Goal: Complete application form: Complete application form

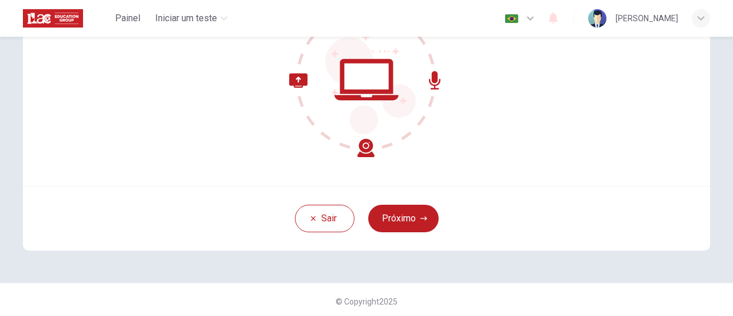
scroll to position [161, 0]
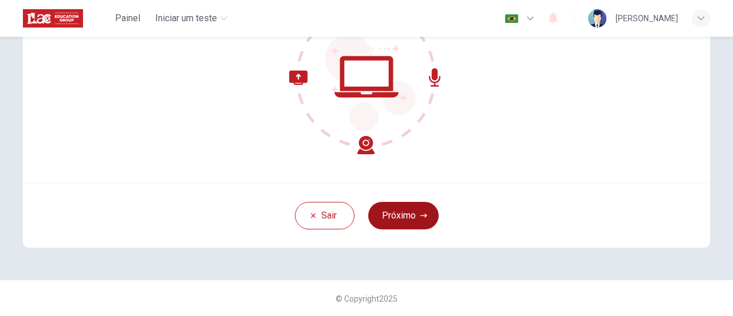
click at [416, 211] on button "Próximo" at bounding box center [403, 215] width 70 height 27
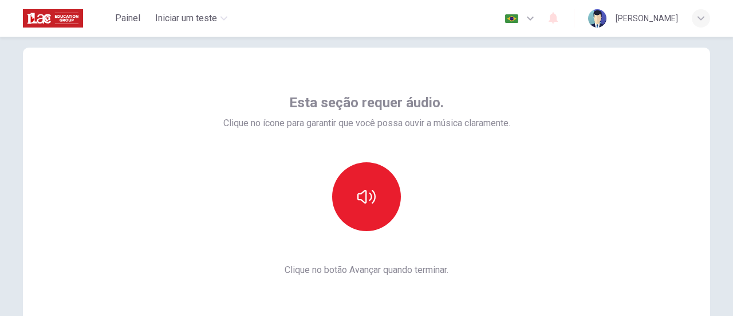
scroll to position [0, 0]
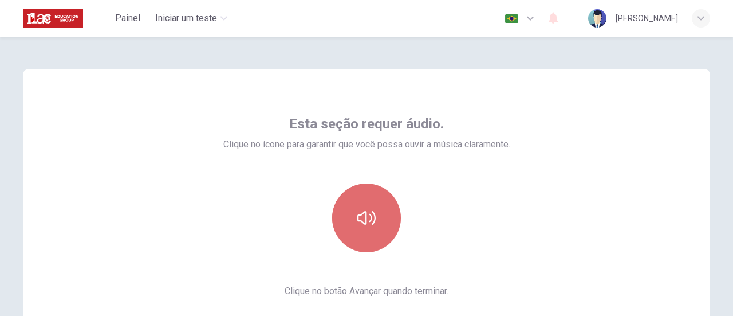
click at [363, 219] on icon "button" at bounding box center [366, 218] width 18 height 14
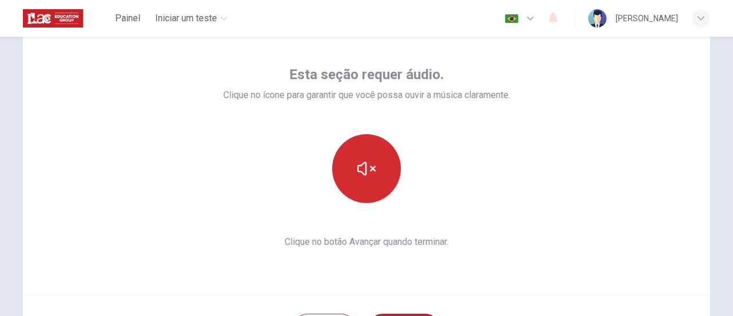
scroll to position [115, 0]
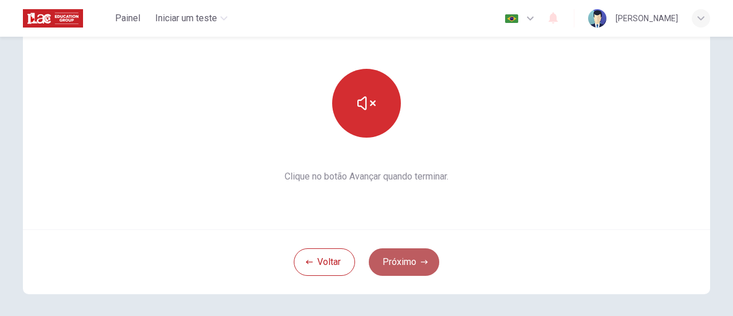
click at [400, 249] on button "Próximo" at bounding box center [404, 261] width 70 height 27
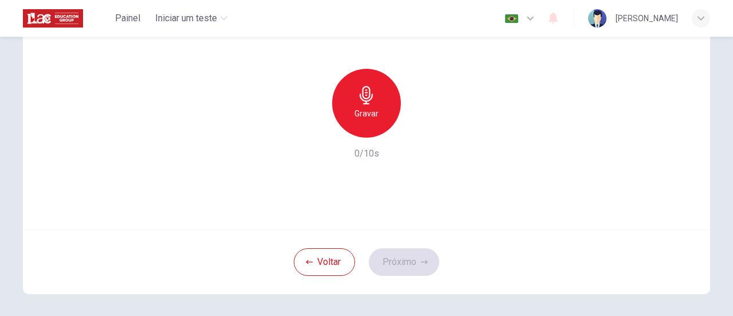
click at [375, 105] on div "Gravar" at bounding box center [366, 103] width 69 height 69
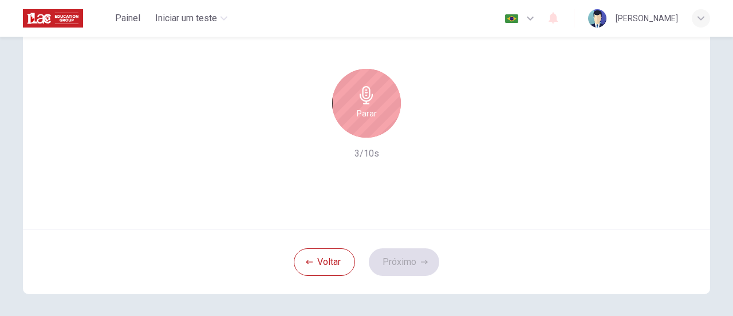
click at [371, 117] on h6 "Parar" at bounding box center [367, 114] width 20 height 14
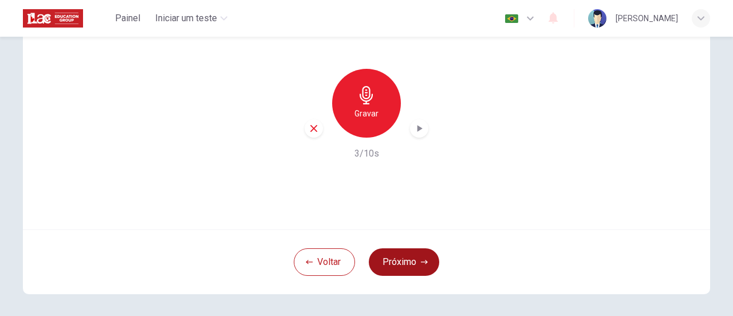
click at [408, 266] on button "Próximo" at bounding box center [404, 261] width 70 height 27
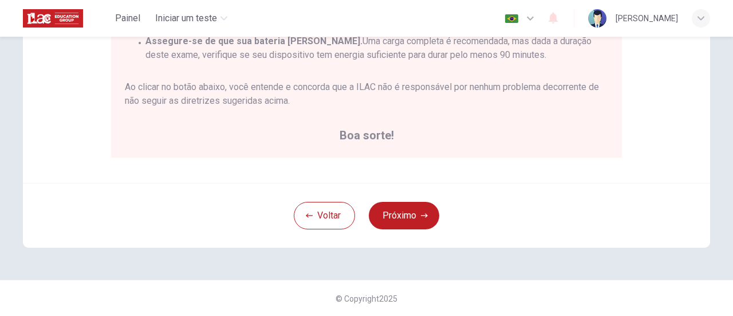
scroll to position [263, 0]
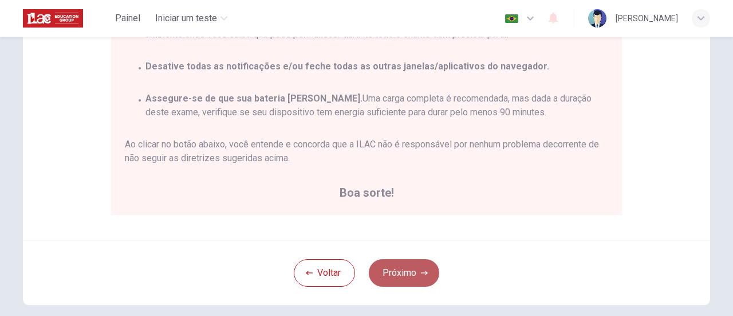
click at [414, 271] on button "Próximo" at bounding box center [404, 272] width 70 height 27
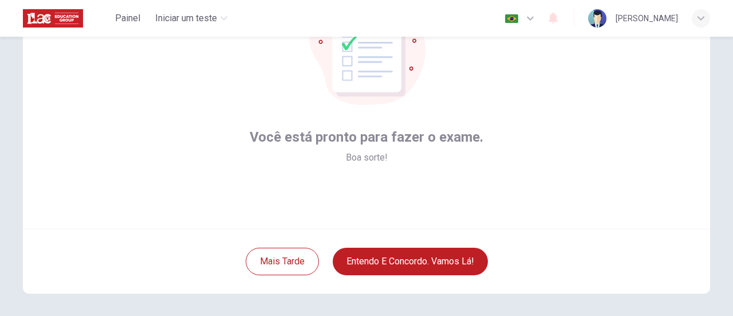
scroll to position [161, 0]
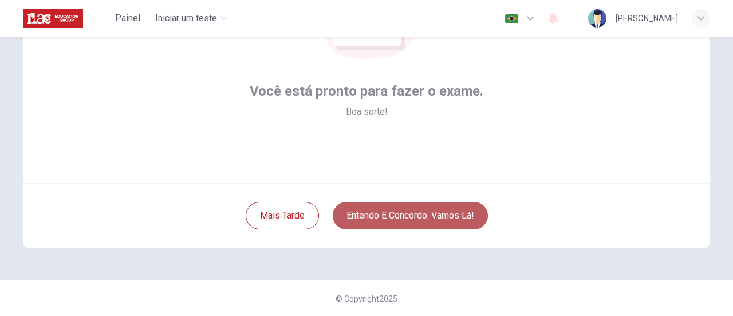
click at [460, 219] on button "Entendo e concordo. Vamos lá!" at bounding box center [410, 215] width 155 height 27
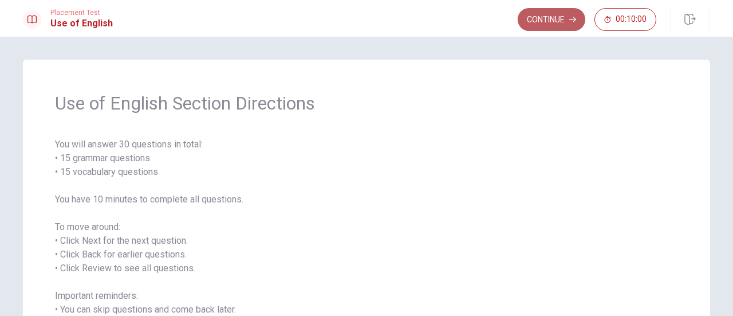
click at [558, 17] on button "Continue" at bounding box center [552, 19] width 68 height 23
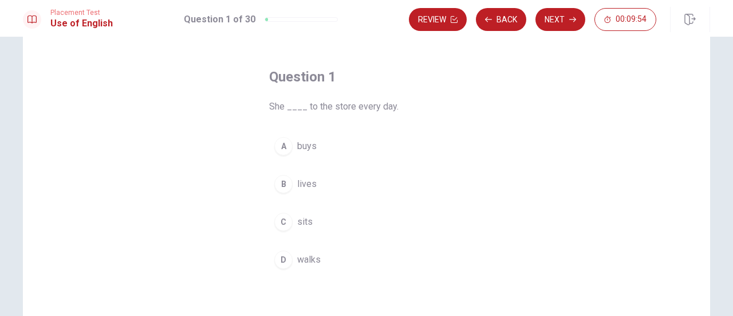
scroll to position [57, 0]
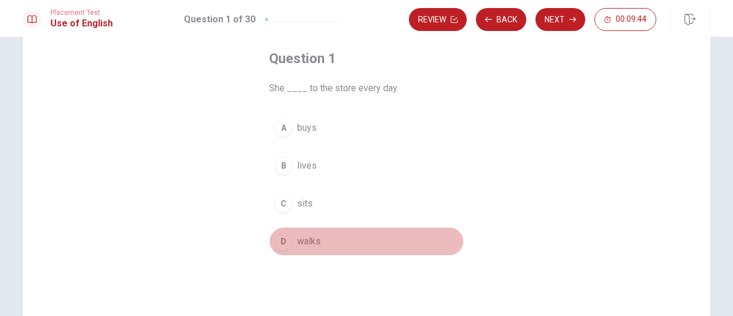
click at [286, 240] on div "D" at bounding box center [283, 241] width 18 height 18
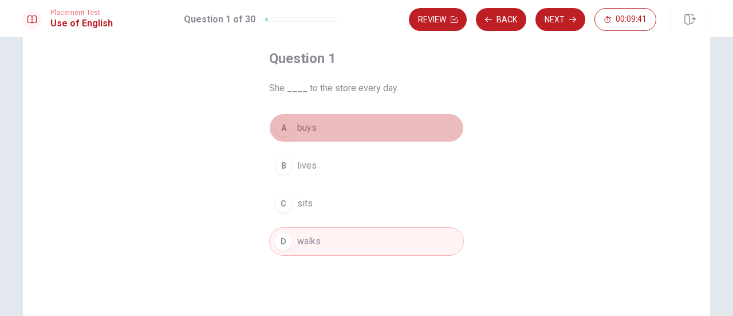
click at [308, 125] on span "buys" at bounding box center [306, 128] width 19 height 14
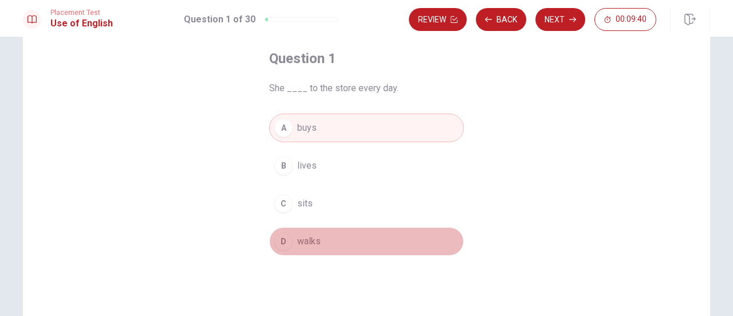
click at [299, 243] on span "walks" at bounding box center [308, 241] width 23 height 14
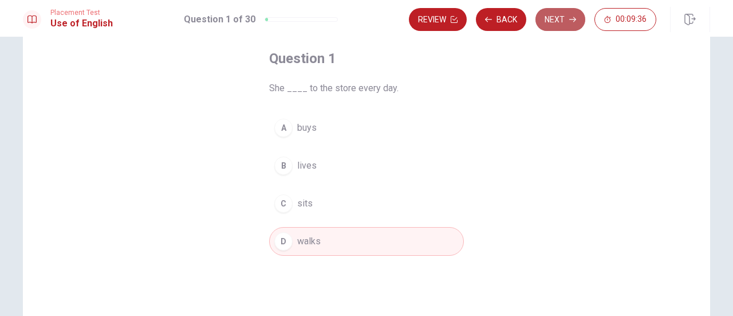
click at [567, 25] on button "Next" at bounding box center [561, 19] width 50 height 23
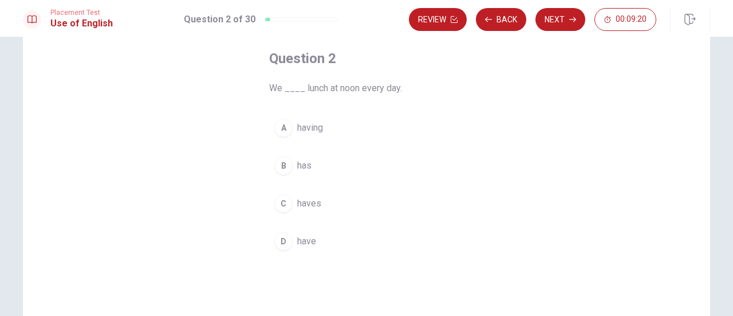
click at [278, 170] on div "B" at bounding box center [283, 165] width 18 height 18
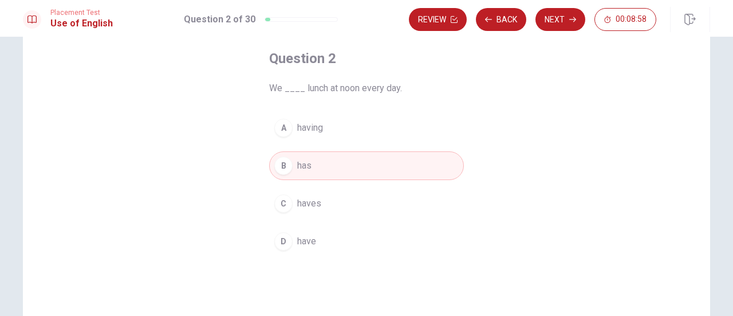
click at [321, 237] on button "D have" at bounding box center [366, 241] width 195 height 29
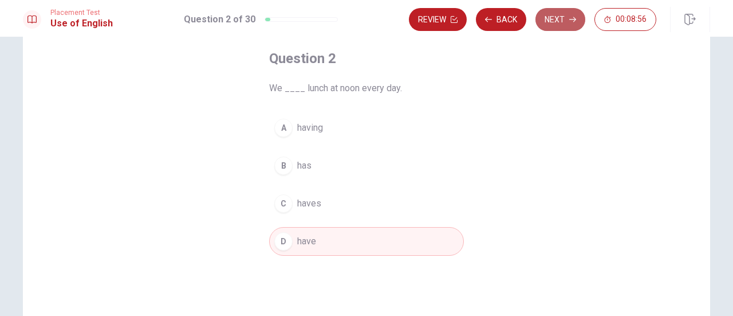
click at [559, 27] on button "Next" at bounding box center [561, 19] width 50 height 23
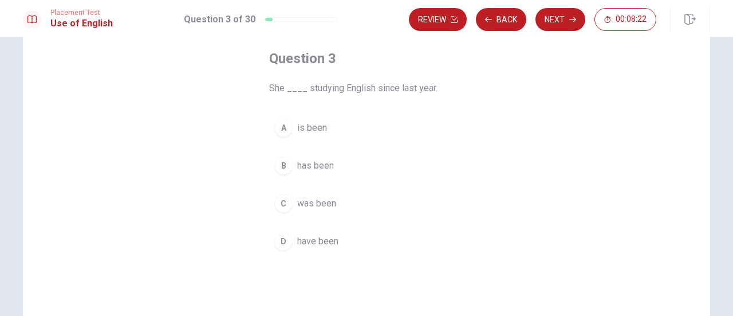
click at [319, 168] on span "has been" at bounding box center [315, 166] width 37 height 14
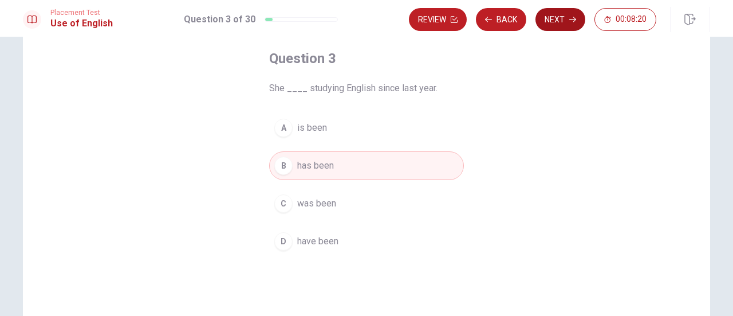
click at [569, 29] on button "Next" at bounding box center [561, 19] width 50 height 23
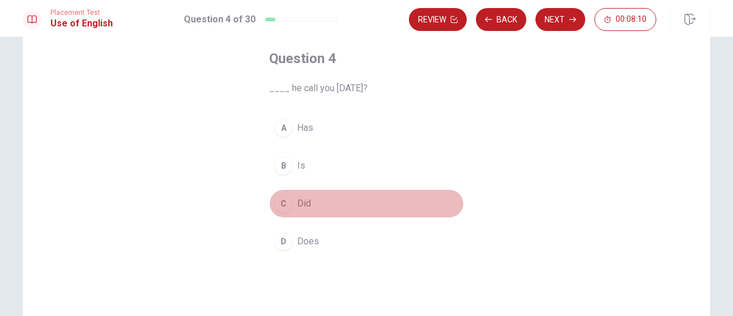
click at [282, 200] on div "C" at bounding box center [283, 203] width 18 height 18
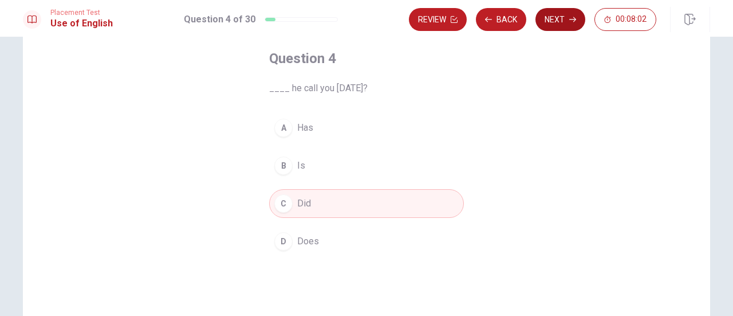
click at [571, 22] on icon "button" at bounding box center [572, 19] width 7 height 7
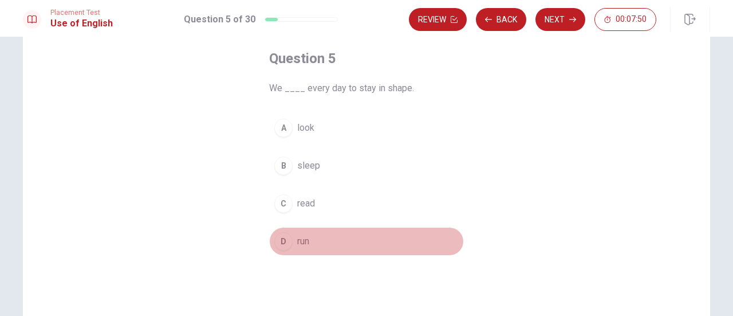
click at [288, 239] on div "D" at bounding box center [283, 241] width 18 height 18
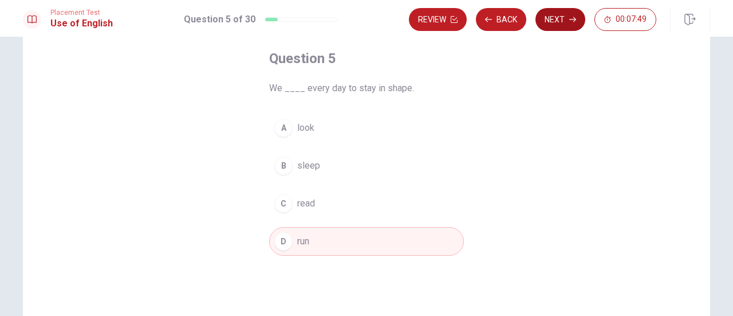
click at [565, 23] on button "Next" at bounding box center [561, 19] width 50 height 23
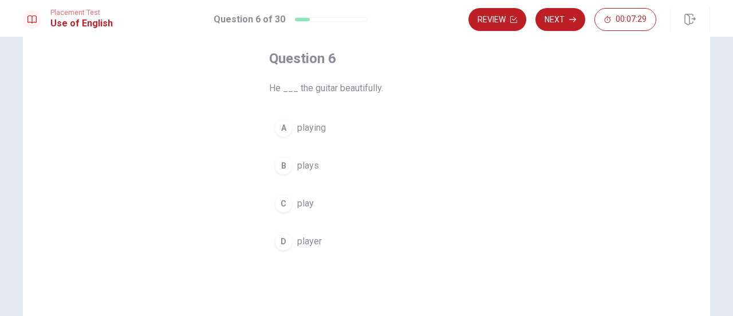
click at [299, 168] on span "plays" at bounding box center [308, 166] width 22 height 14
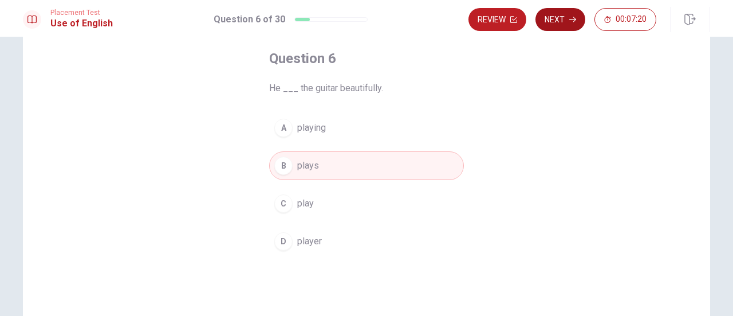
click at [565, 24] on button "Next" at bounding box center [561, 19] width 50 height 23
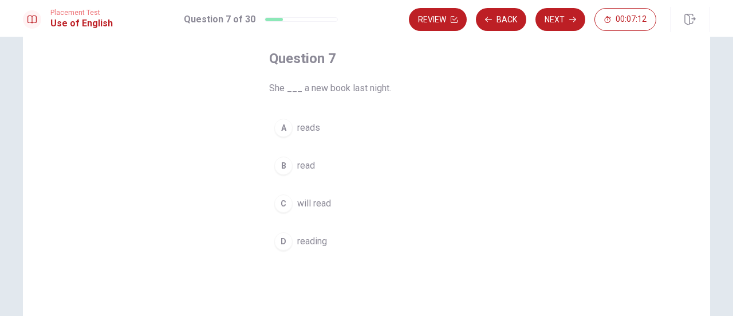
click at [305, 165] on span "read" at bounding box center [306, 166] width 18 height 14
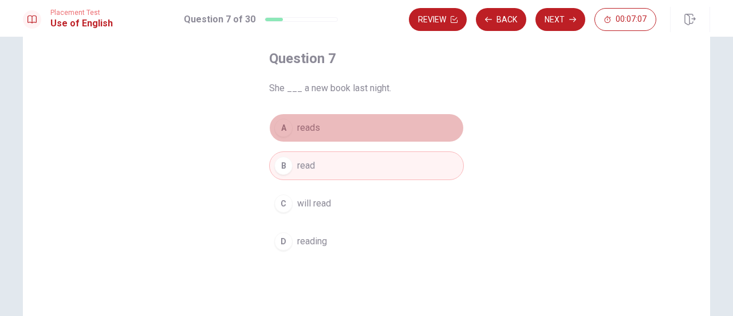
click at [391, 129] on button "A reads" at bounding box center [366, 127] width 195 height 29
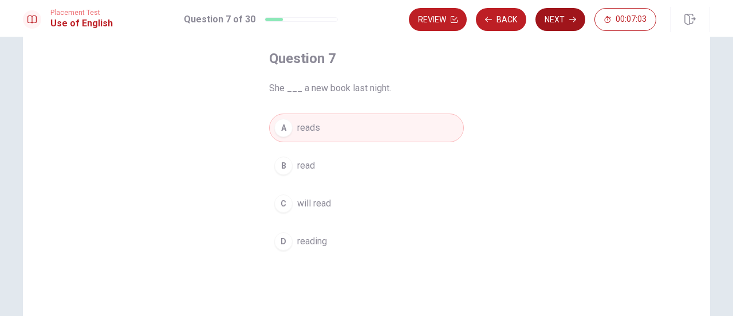
click at [574, 28] on button "Next" at bounding box center [561, 19] width 50 height 23
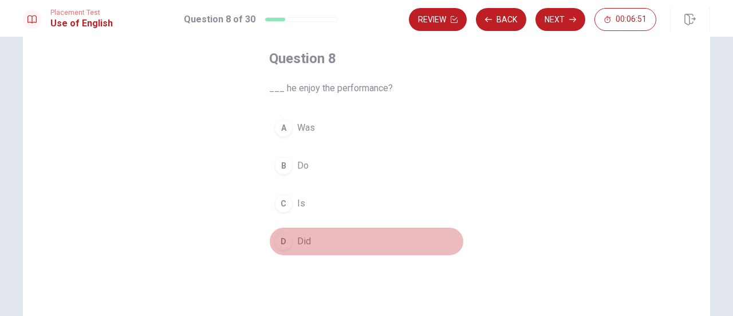
click at [283, 239] on div "D" at bounding box center [283, 241] width 18 height 18
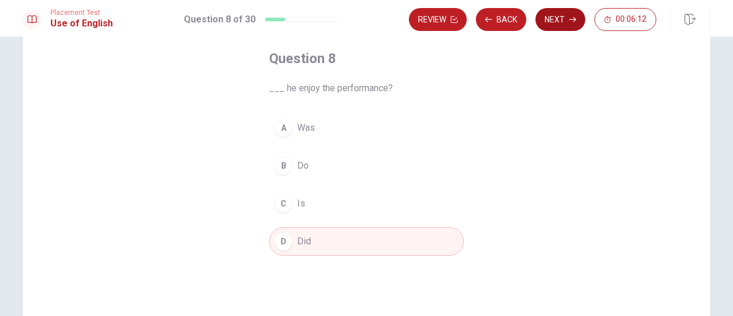
click at [579, 21] on button "Next" at bounding box center [561, 19] width 50 height 23
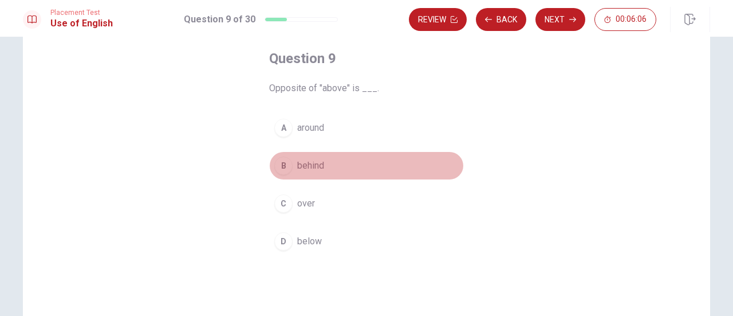
click at [300, 167] on span "behind" at bounding box center [310, 166] width 27 height 14
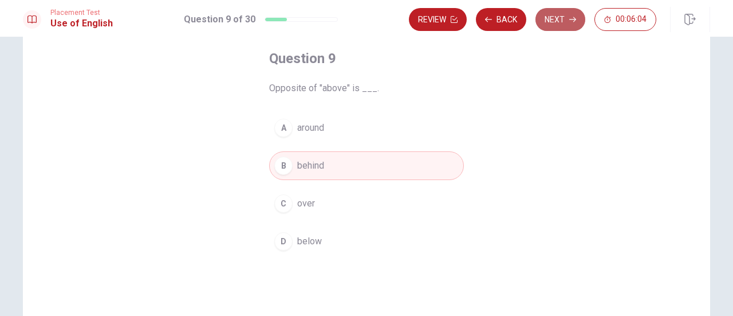
click at [558, 19] on button "Next" at bounding box center [561, 19] width 50 height 23
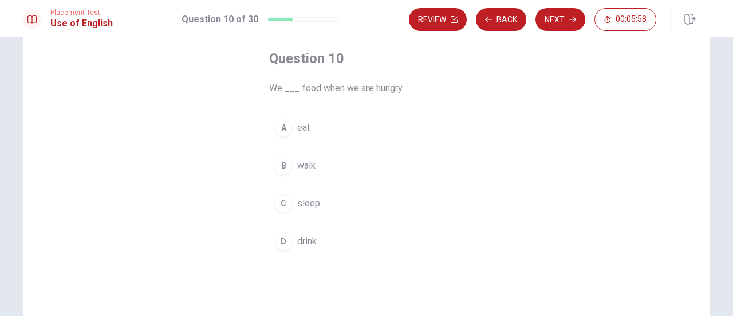
click at [286, 128] on div "A" at bounding box center [283, 128] width 18 height 18
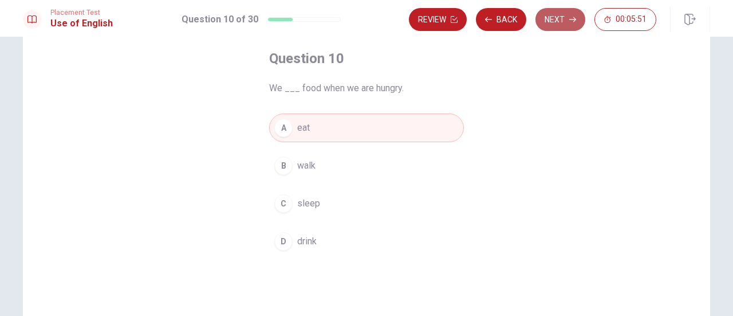
click at [561, 28] on button "Next" at bounding box center [561, 19] width 50 height 23
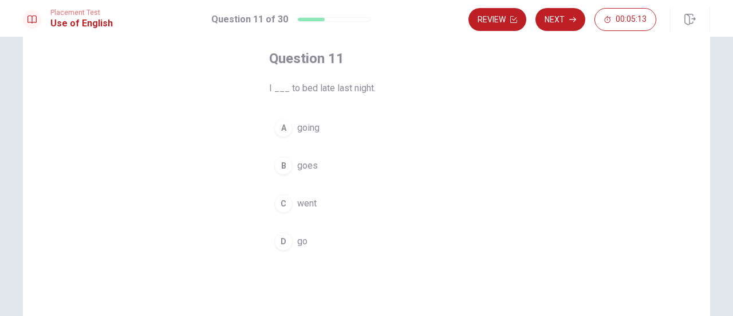
click at [304, 206] on span "went" at bounding box center [306, 203] width 19 height 14
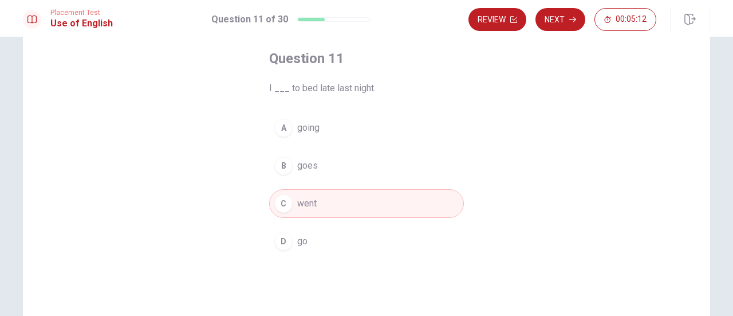
click at [570, 25] on button "Next" at bounding box center [561, 19] width 50 height 23
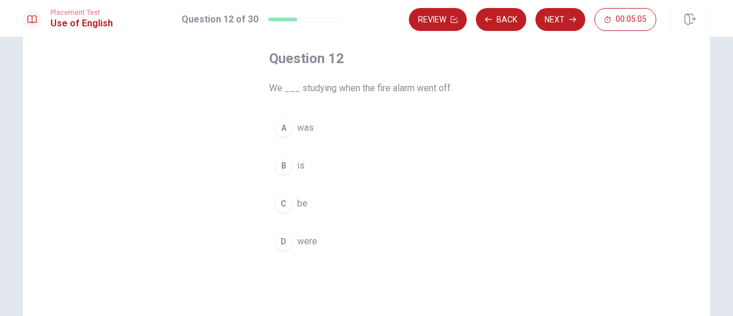
click at [298, 132] on span "was" at bounding box center [305, 128] width 17 height 14
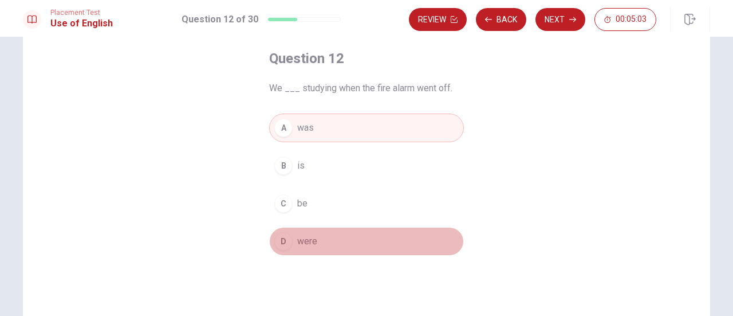
click at [285, 240] on div "D" at bounding box center [283, 241] width 18 height 18
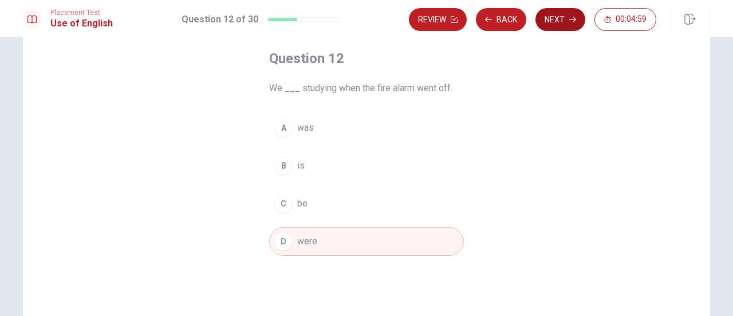
click at [568, 26] on button "Next" at bounding box center [561, 19] width 50 height 23
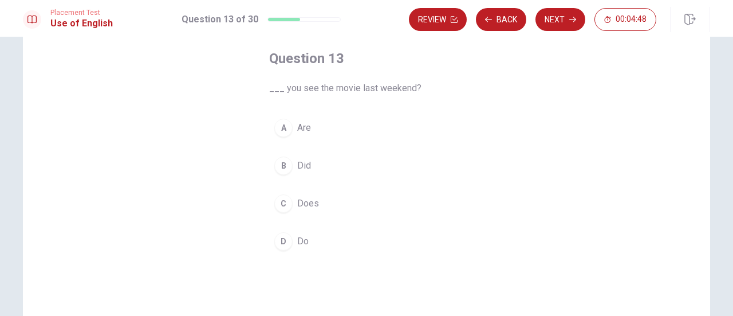
click at [293, 169] on button "B Did" at bounding box center [366, 165] width 195 height 29
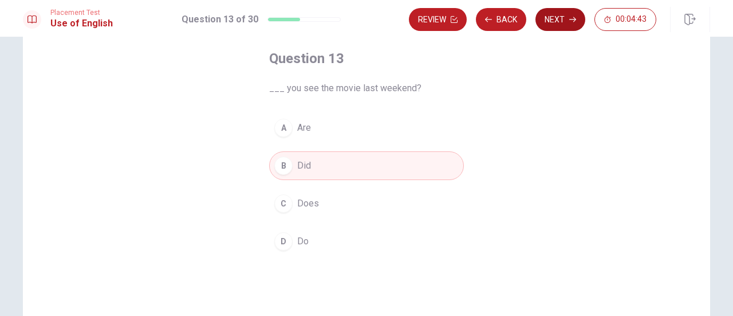
click at [565, 26] on button "Next" at bounding box center [561, 19] width 50 height 23
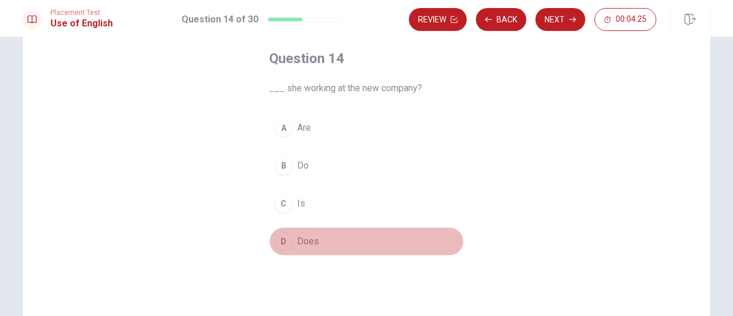
click at [310, 241] on span "Does" at bounding box center [308, 241] width 22 height 14
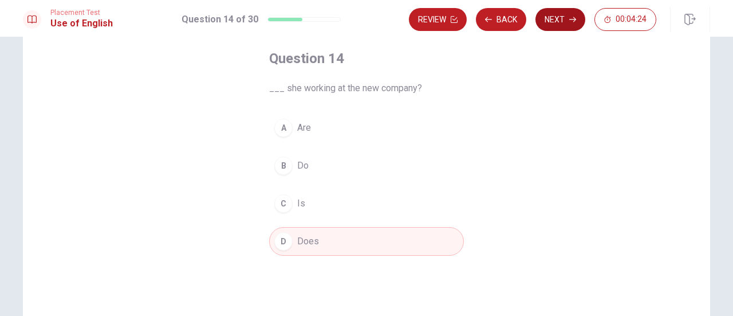
click at [563, 29] on button "Next" at bounding box center [561, 19] width 50 height 23
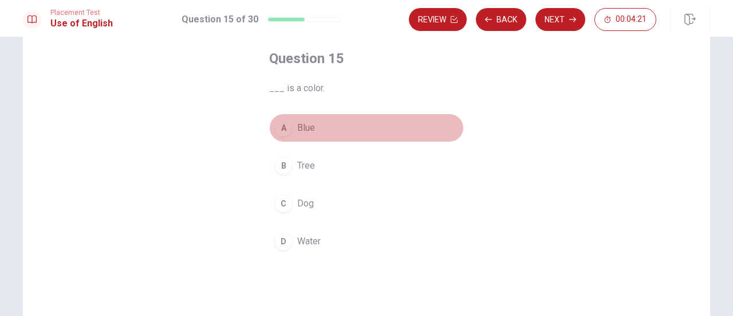
click at [302, 130] on span "Blue" at bounding box center [306, 128] width 18 height 14
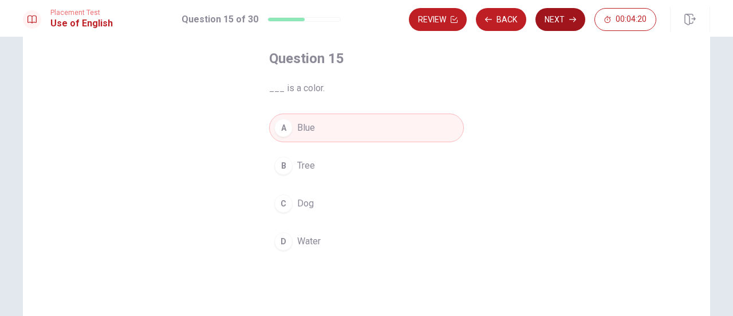
click at [566, 22] on button "Next" at bounding box center [561, 19] width 50 height 23
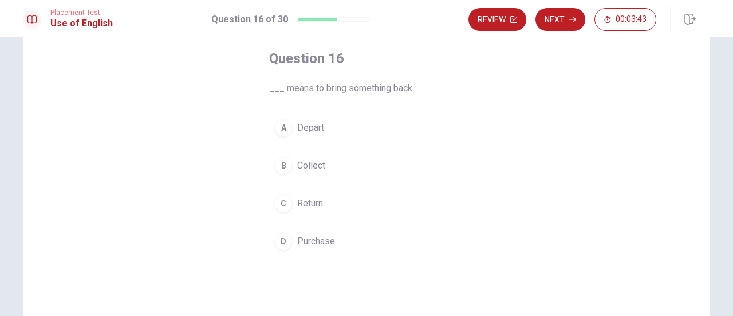
click at [325, 164] on button "B Collect" at bounding box center [366, 165] width 195 height 29
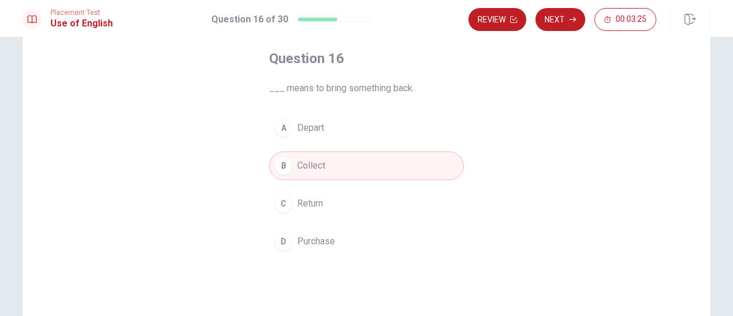
click at [383, 238] on button "D Purchase" at bounding box center [366, 241] width 195 height 29
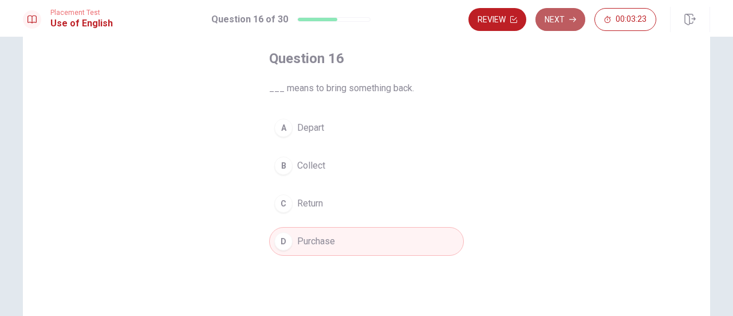
click at [551, 18] on button "Next" at bounding box center [561, 19] width 50 height 23
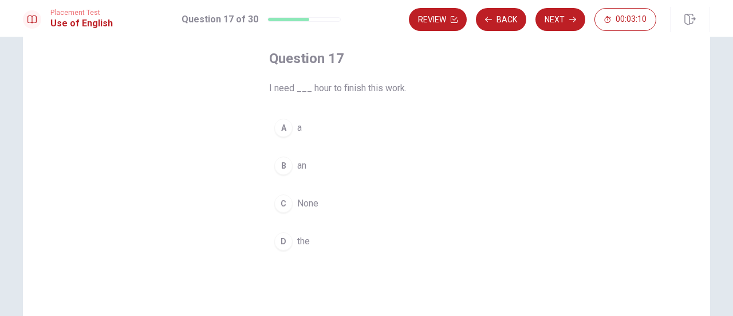
click at [284, 125] on div "A" at bounding box center [283, 128] width 18 height 18
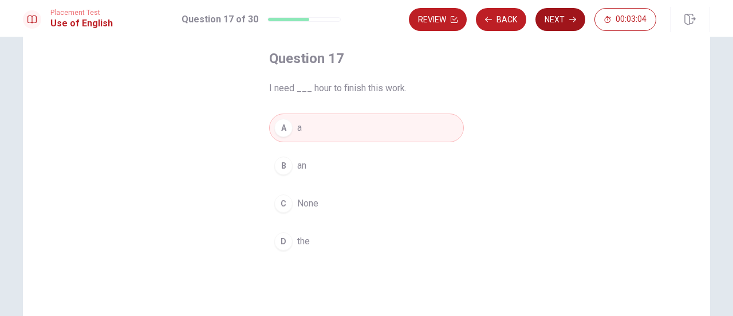
click at [560, 26] on button "Next" at bounding box center [561, 19] width 50 height 23
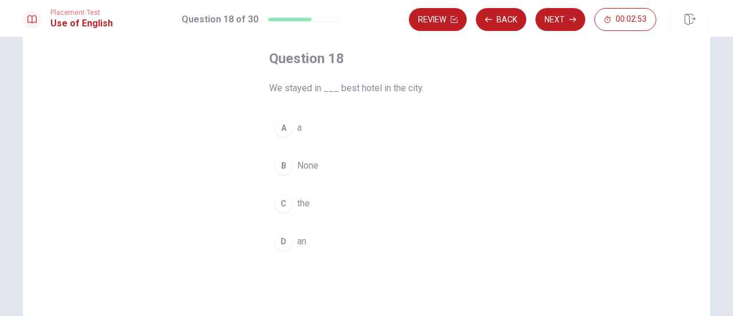
click at [281, 127] on div "A" at bounding box center [283, 128] width 18 height 18
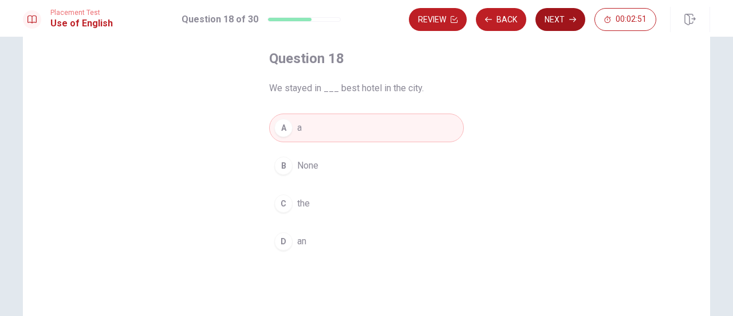
click at [557, 26] on button "Next" at bounding box center [561, 19] width 50 height 23
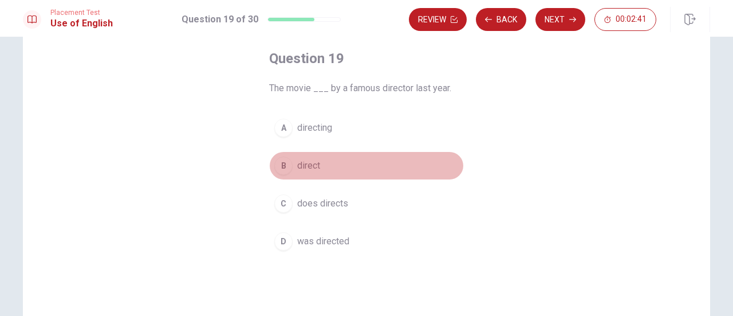
click at [308, 170] on span "direct" at bounding box center [308, 166] width 23 height 14
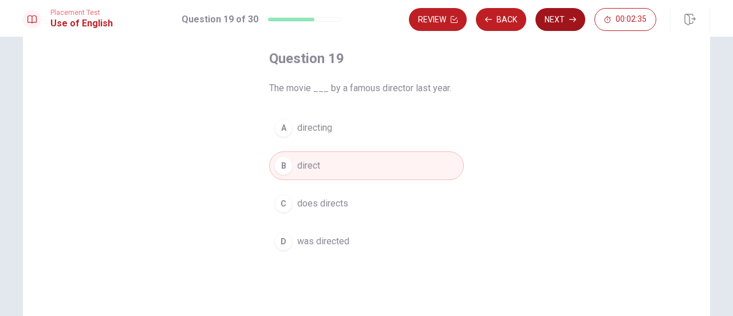
click at [556, 21] on button "Next" at bounding box center [561, 19] width 50 height 23
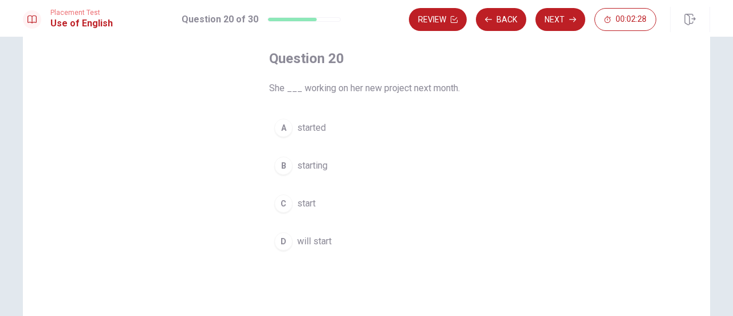
click at [326, 129] on button "A started" at bounding box center [366, 127] width 195 height 29
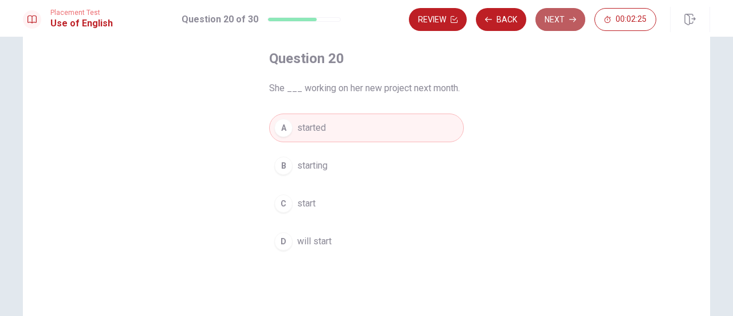
click at [567, 21] on button "Next" at bounding box center [561, 19] width 50 height 23
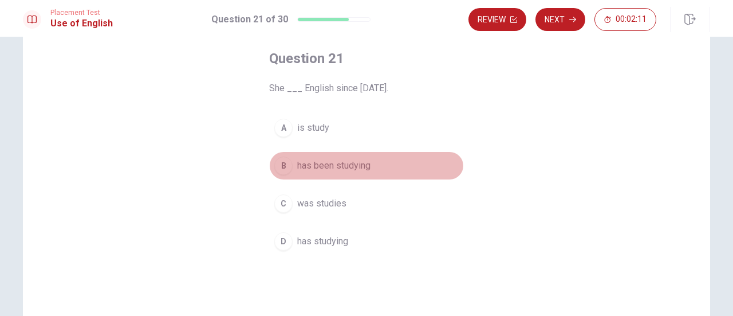
click at [359, 169] on span "has been studying" at bounding box center [333, 166] width 73 height 14
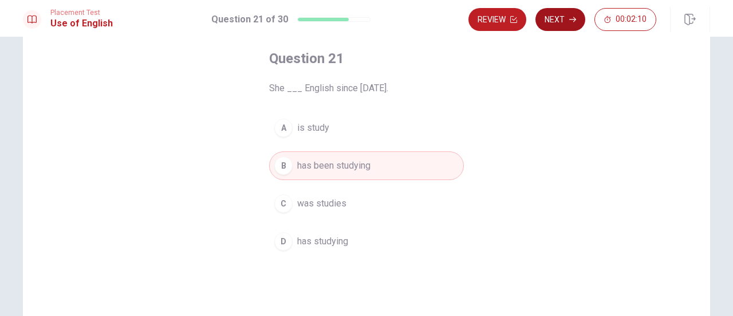
click at [558, 20] on button "Next" at bounding box center [561, 19] width 50 height 23
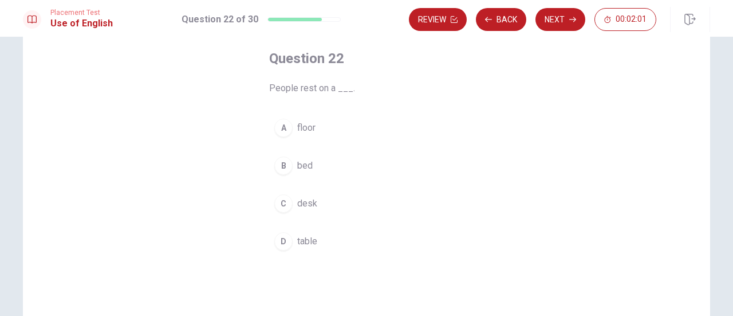
click at [297, 131] on span "floor" at bounding box center [306, 128] width 18 height 14
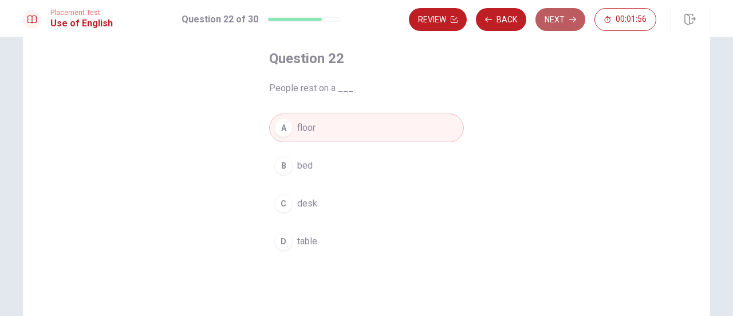
click at [563, 21] on button "Next" at bounding box center [561, 19] width 50 height 23
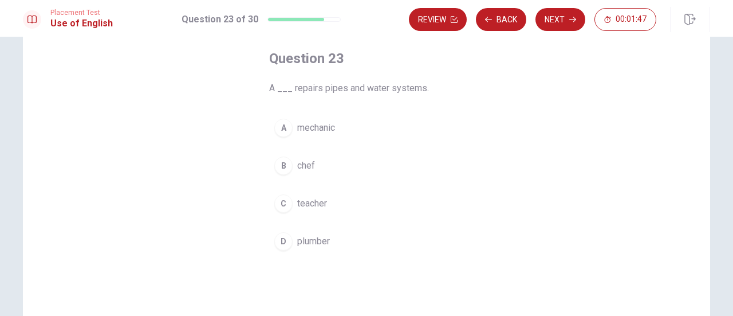
click at [313, 131] on span "mechanic" at bounding box center [316, 128] width 38 height 14
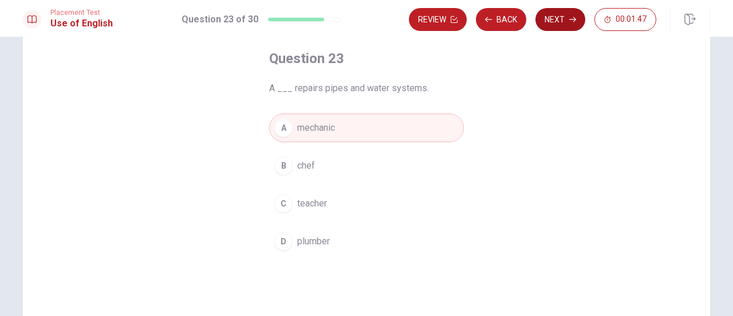
click at [556, 15] on button "Next" at bounding box center [561, 19] width 50 height 23
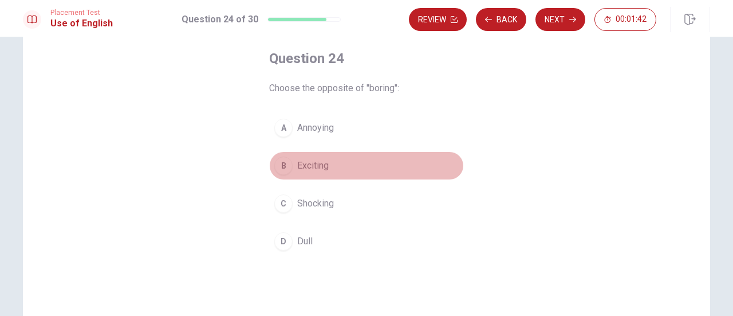
drag, startPoint x: 308, startPoint y: 160, endPoint x: 314, endPoint y: 163, distance: 6.7
click at [308, 161] on span "Exciting" at bounding box center [313, 166] width 32 height 14
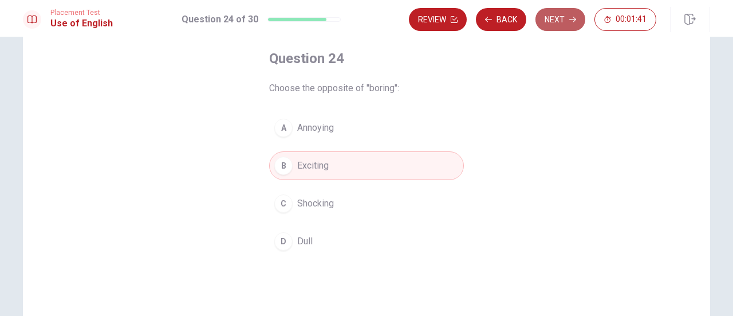
click at [567, 15] on button "Next" at bounding box center [561, 19] width 50 height 23
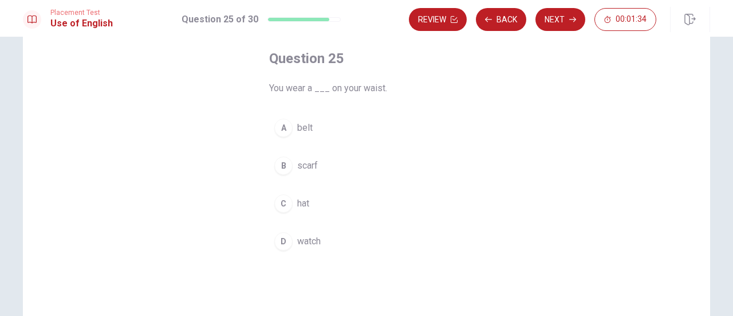
click at [313, 162] on span "scarf" at bounding box center [307, 166] width 21 height 14
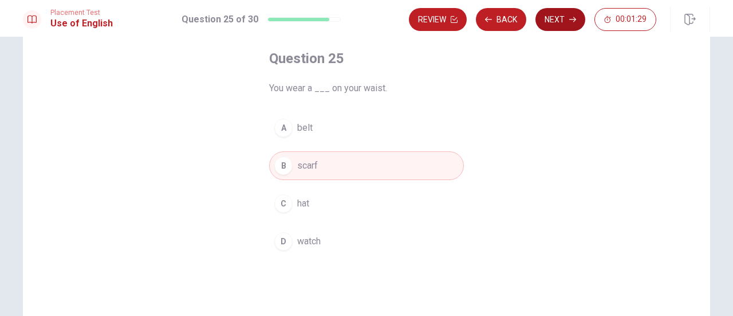
click at [560, 28] on button "Next" at bounding box center [561, 19] width 50 height 23
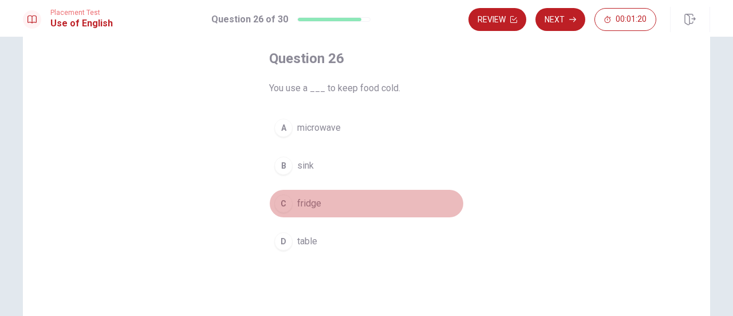
click at [302, 201] on span "fridge" at bounding box center [309, 203] width 24 height 14
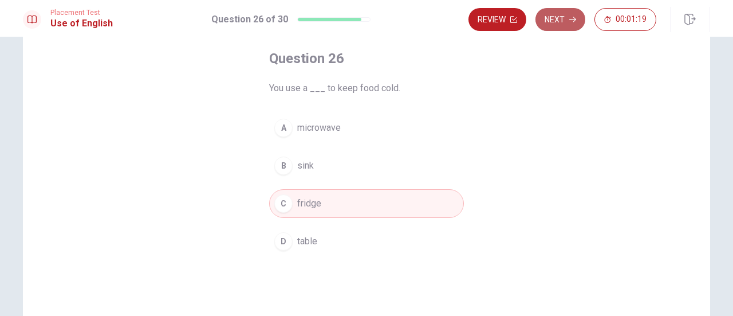
click at [568, 25] on button "Next" at bounding box center [561, 19] width 50 height 23
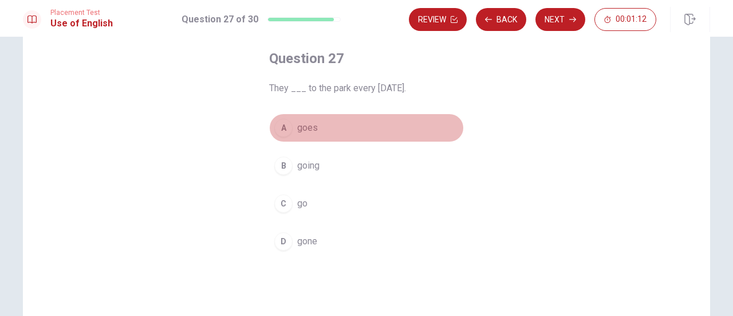
click at [304, 131] on span "goes" at bounding box center [307, 128] width 21 height 14
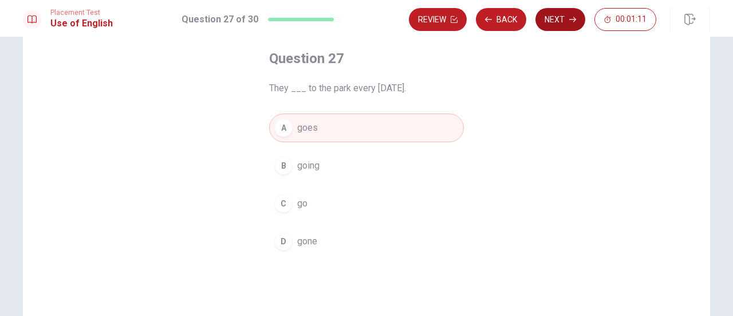
click at [558, 27] on button "Next" at bounding box center [561, 19] width 50 height 23
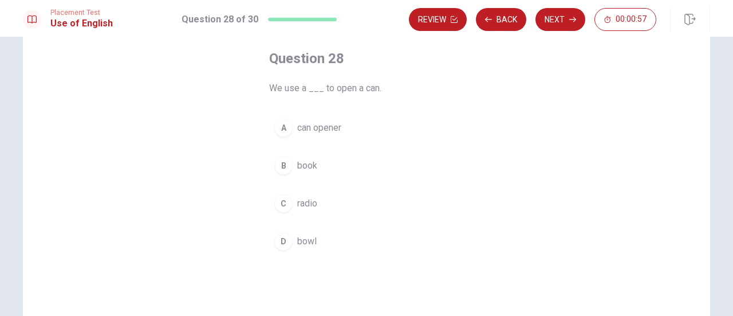
click at [331, 131] on span "can opener" at bounding box center [319, 128] width 44 height 14
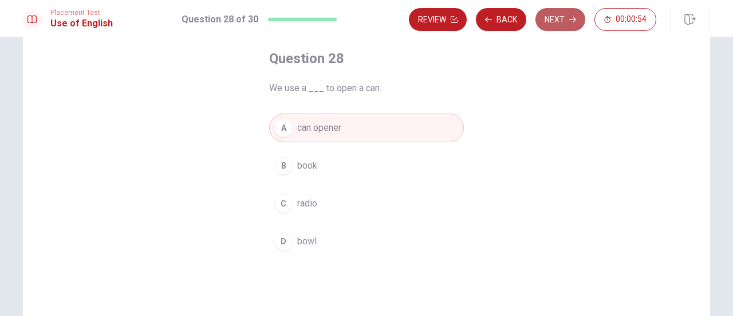
click at [547, 23] on button "Next" at bounding box center [561, 19] width 50 height 23
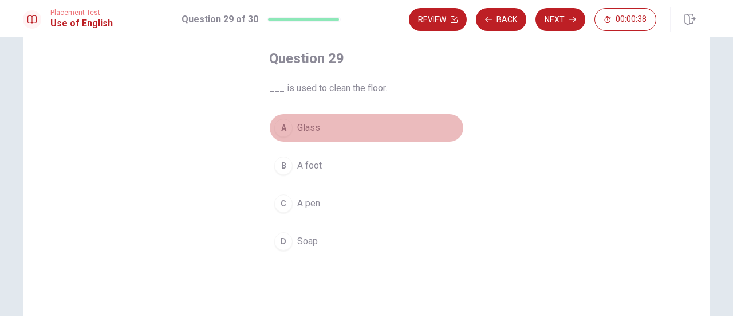
click at [316, 123] on span "Glass" at bounding box center [308, 128] width 23 height 14
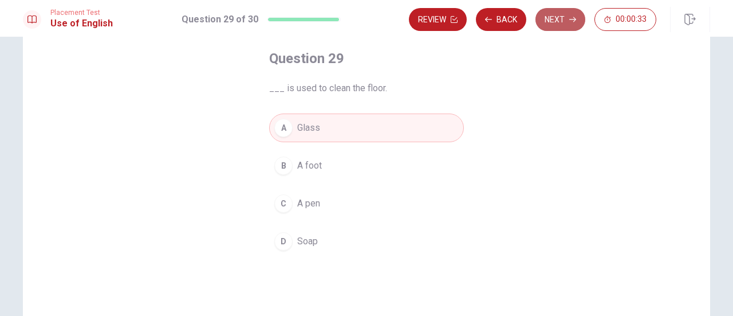
click at [566, 27] on button "Next" at bounding box center [561, 19] width 50 height 23
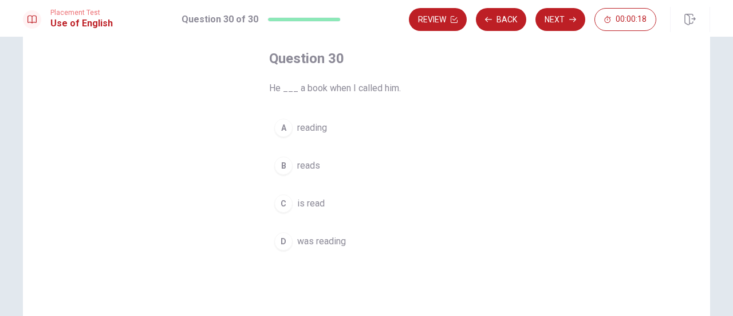
click at [307, 167] on span "reads" at bounding box center [308, 166] width 23 height 14
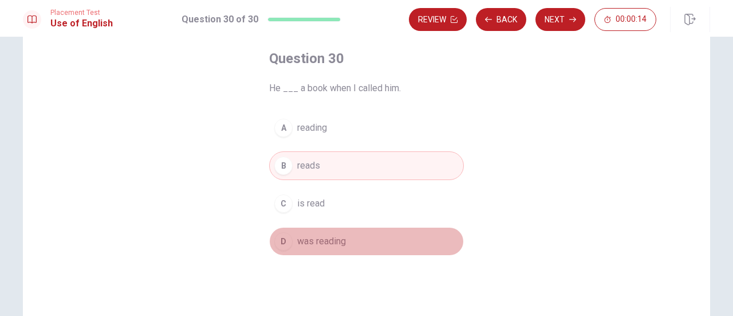
click at [333, 243] on span "was reading" at bounding box center [321, 241] width 49 height 14
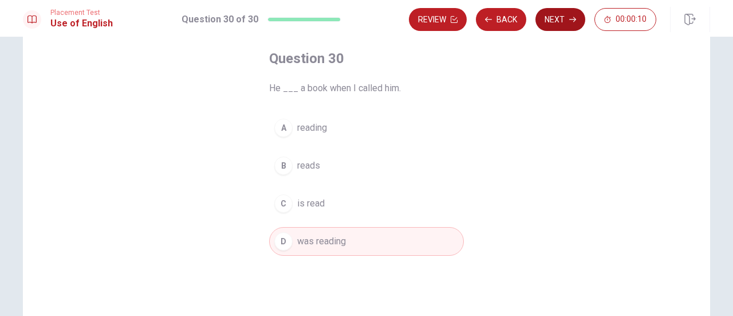
click at [551, 19] on button "Next" at bounding box center [561, 19] width 50 height 23
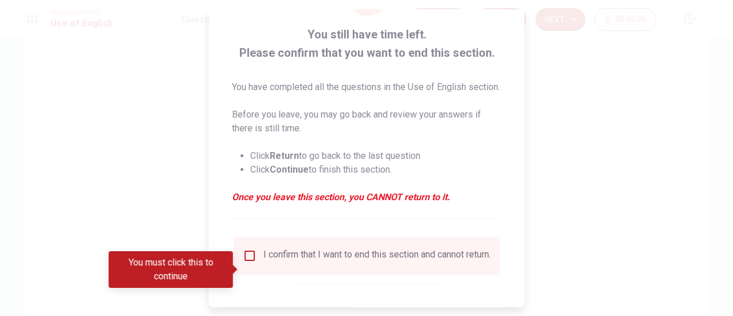
click at [249, 262] on input "You must click this to continue" at bounding box center [250, 256] width 14 height 14
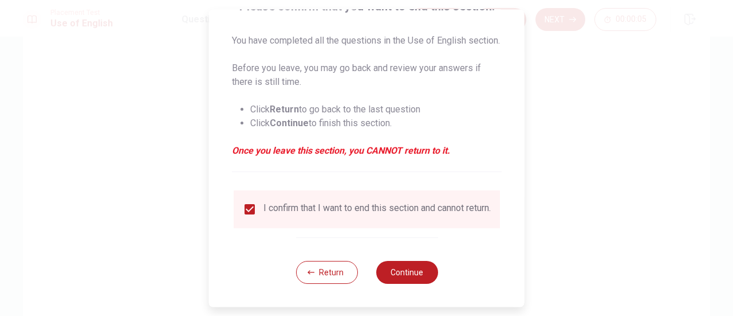
scroll to position [125, 0]
click at [396, 276] on button "Continue" at bounding box center [407, 272] width 62 height 23
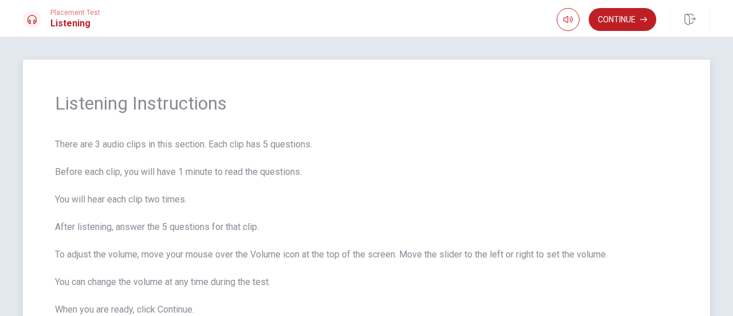
scroll to position [57, 0]
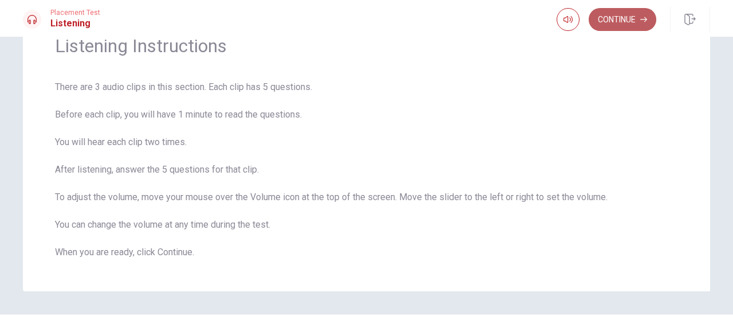
click at [622, 27] on button "Continue" at bounding box center [623, 19] width 68 height 23
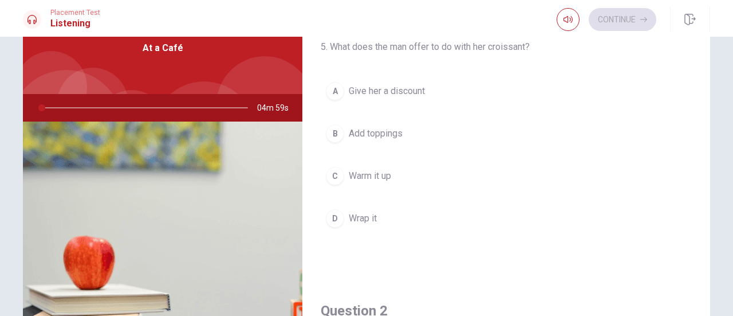
scroll to position [0, 0]
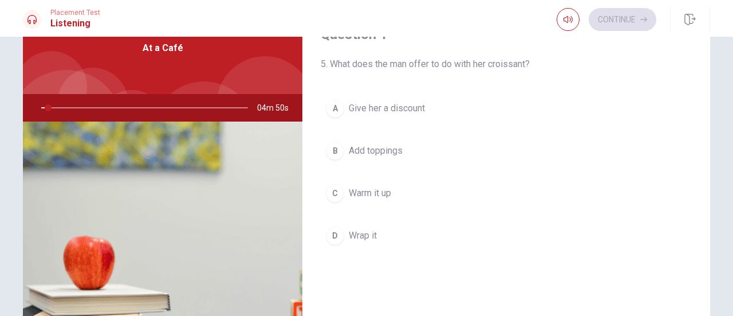
click at [446, 200] on button "C Warm it up" at bounding box center [506, 193] width 371 height 29
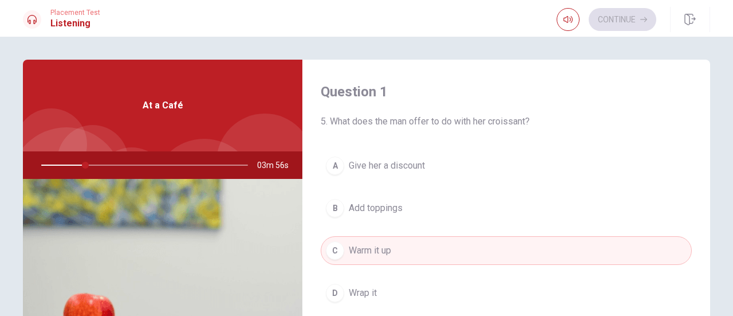
click at [139, 233] on img at bounding box center [163, 318] width 280 height 279
click at [151, 113] on div "At a Café" at bounding box center [163, 106] width 280 height 92
click at [155, 106] on span "At a Café" at bounding box center [163, 106] width 41 height 14
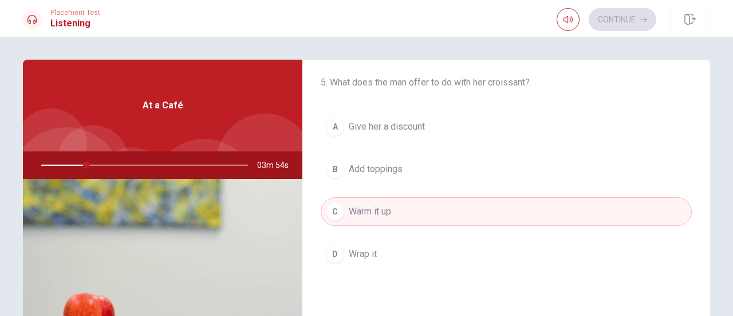
scroll to position [57, 0]
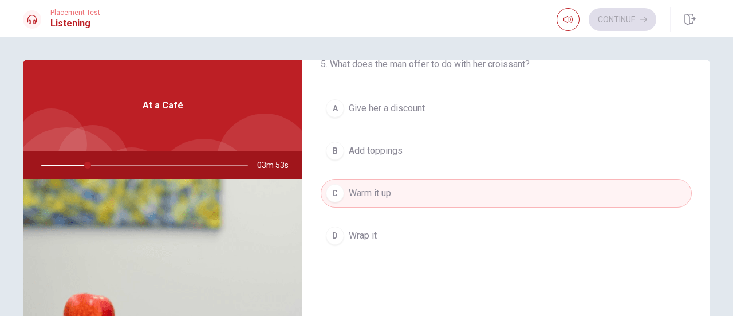
click at [216, 102] on div "At a Café" at bounding box center [163, 106] width 280 height 92
click at [72, 25] on h1 "Listening" at bounding box center [75, 24] width 50 height 14
click at [615, 22] on div "Continue" at bounding box center [607, 19] width 100 height 23
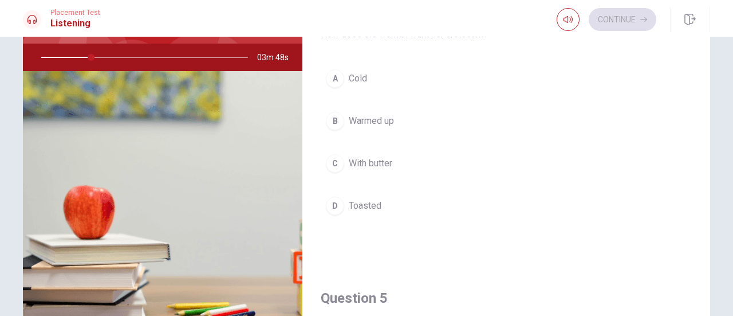
scroll to position [0, 0]
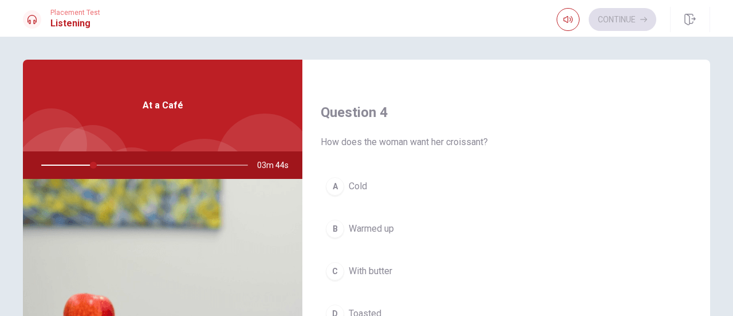
drag, startPoint x: 99, startPoint y: 167, endPoint x: 99, endPoint y: 185, distance: 18.3
click at [99, 185] on div "At a Café 03m 44s" at bounding box center [163, 259] width 280 height 398
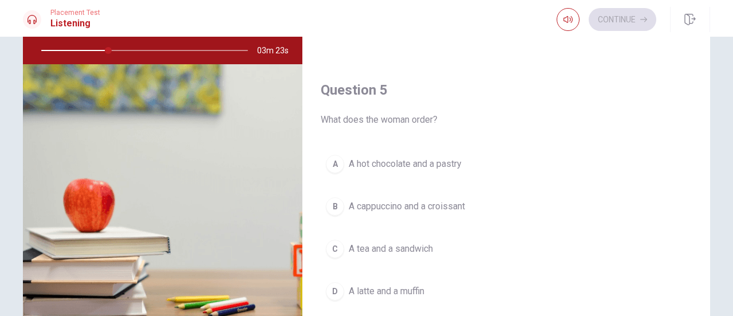
scroll to position [172, 0]
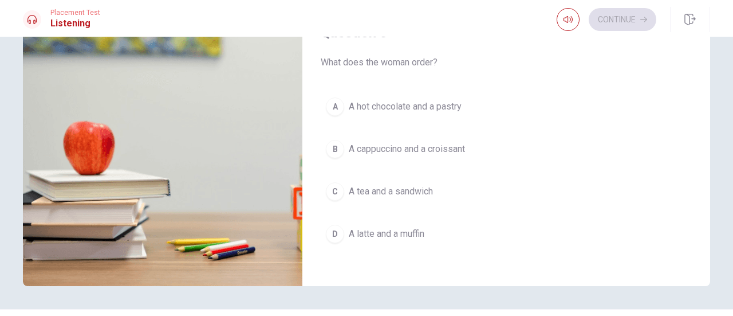
click at [337, 143] on div "B" at bounding box center [335, 149] width 18 height 18
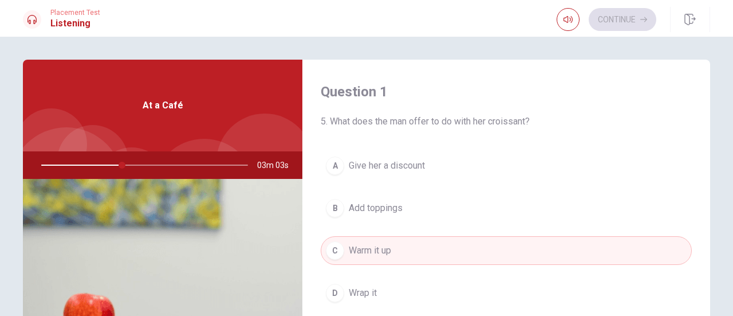
scroll to position [57, 0]
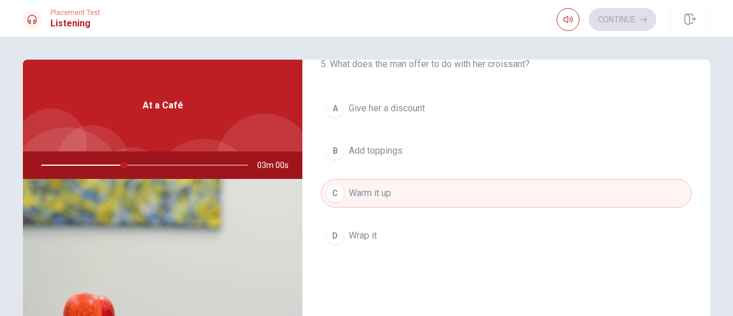
click at [403, 197] on button "C Warm it up" at bounding box center [506, 193] width 371 height 29
click at [333, 194] on div "C" at bounding box center [335, 193] width 18 height 18
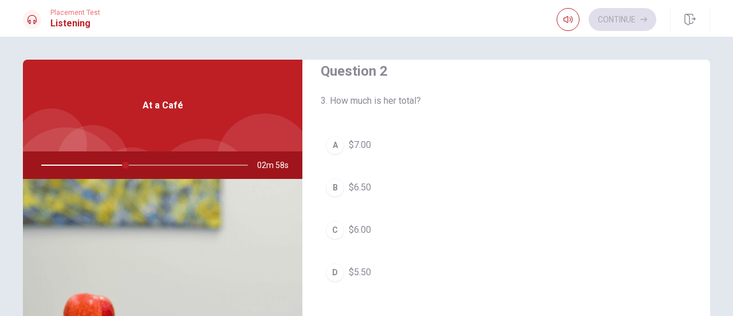
scroll to position [344, 0]
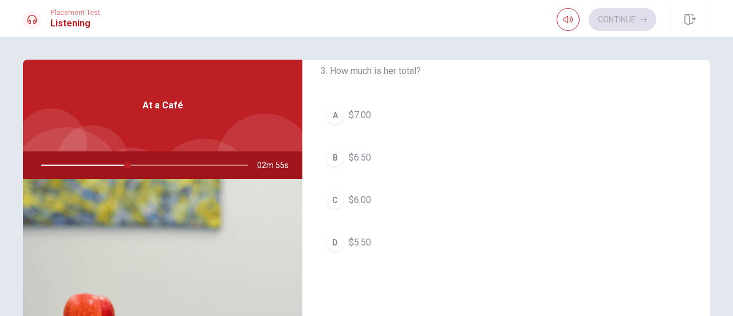
click at [336, 155] on div "B" at bounding box center [335, 157] width 18 height 18
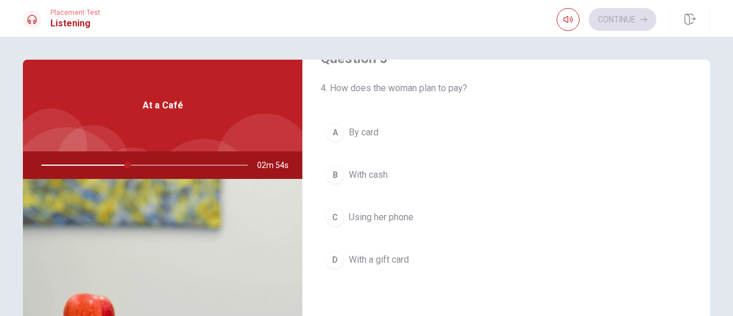
scroll to position [630, 0]
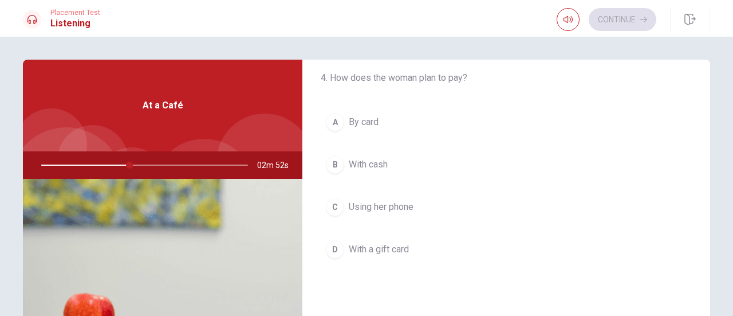
click at [332, 116] on div "A" at bounding box center [335, 122] width 18 height 18
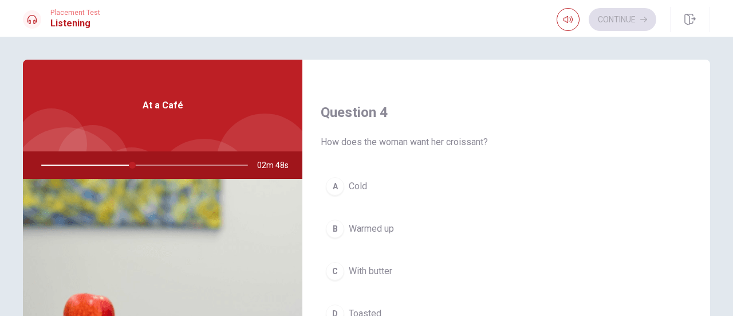
scroll to position [916, 0]
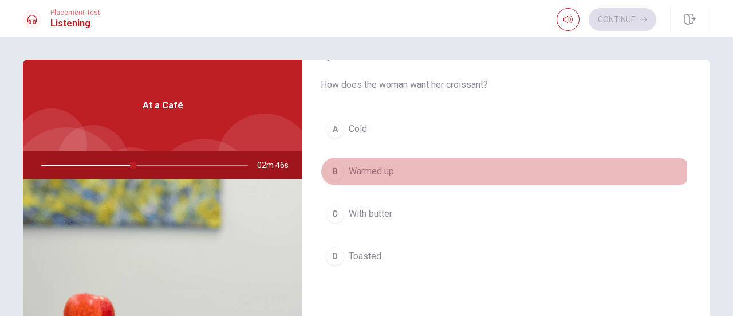
click at [335, 172] on div "B" at bounding box center [335, 171] width 18 height 18
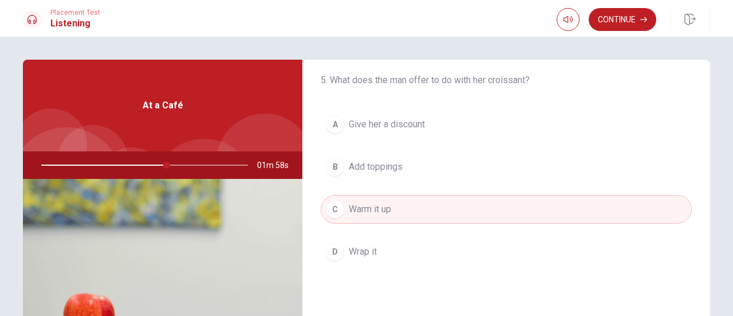
scroll to position [57, 0]
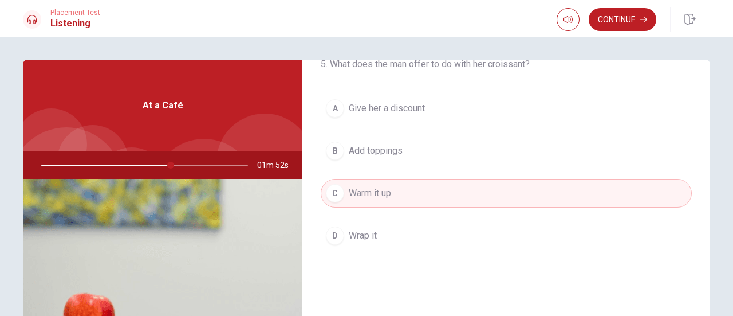
click at [191, 164] on div at bounding box center [142, 164] width 230 height 27
drag, startPoint x: 168, startPoint y: 164, endPoint x: 187, endPoint y: 166, distance: 18.4
click at [187, 166] on div at bounding box center [142, 164] width 230 height 27
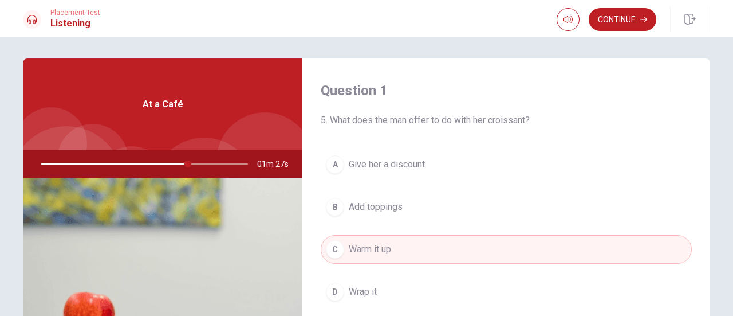
scroll to position [0, 0]
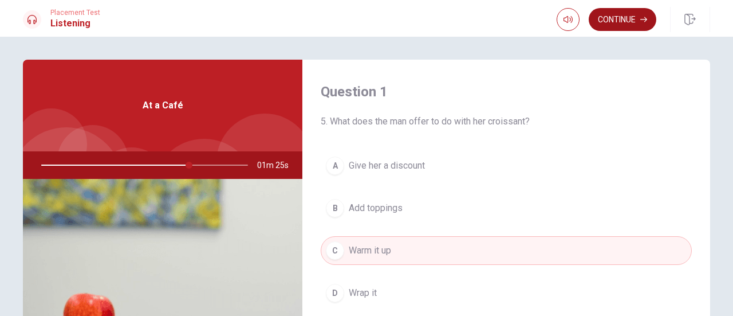
click at [631, 18] on button "Continue" at bounding box center [623, 19] width 68 height 23
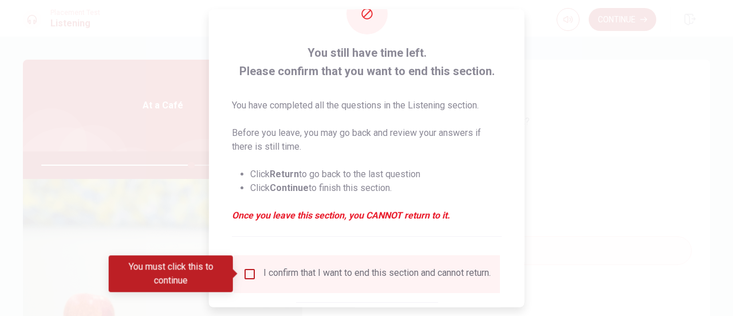
scroll to position [57, 0]
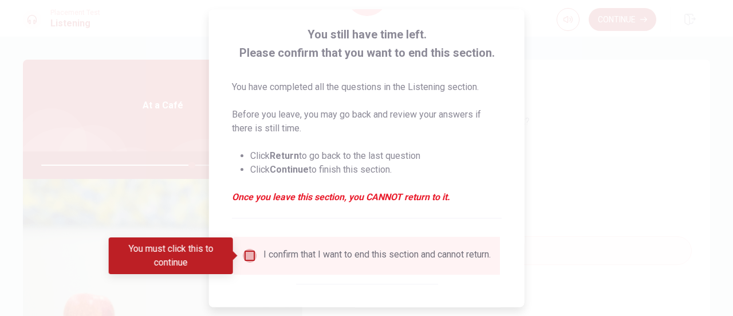
click at [246, 259] on input "You must click this to continue" at bounding box center [250, 256] width 14 height 14
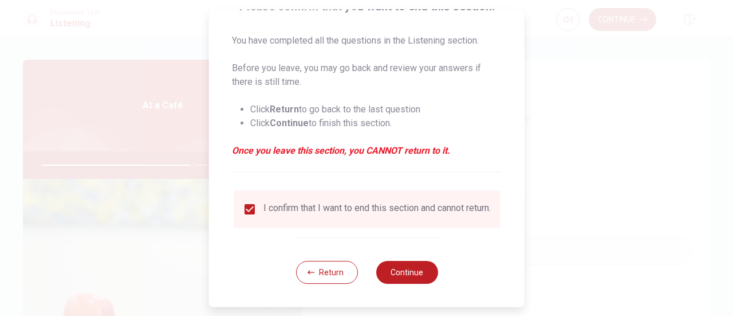
scroll to position [111, 0]
click at [431, 277] on button "Continue" at bounding box center [407, 272] width 62 height 23
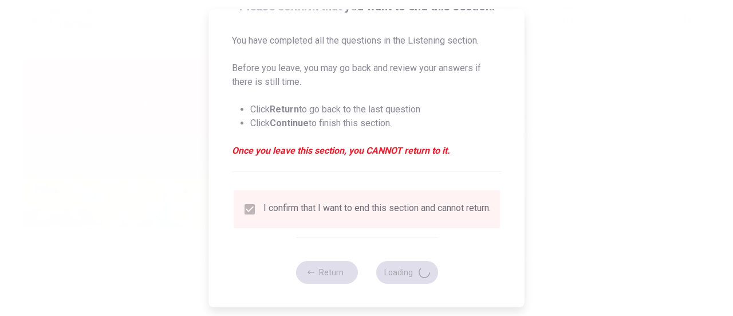
type input "75"
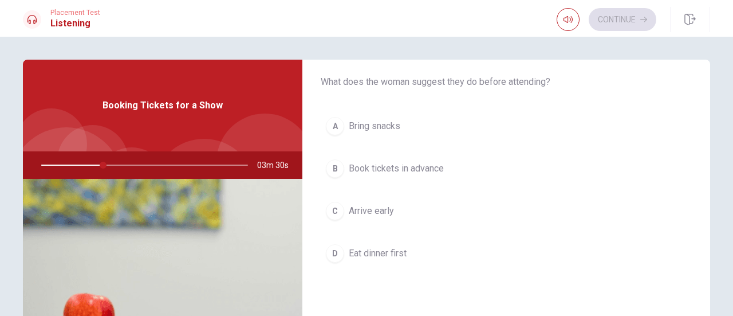
scroll to position [57, 0]
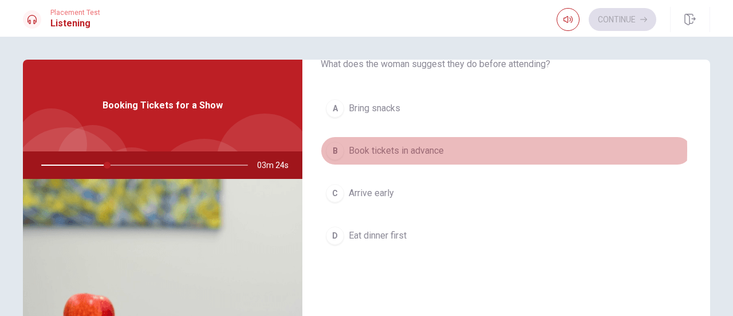
click at [335, 150] on div "B" at bounding box center [335, 150] width 18 height 18
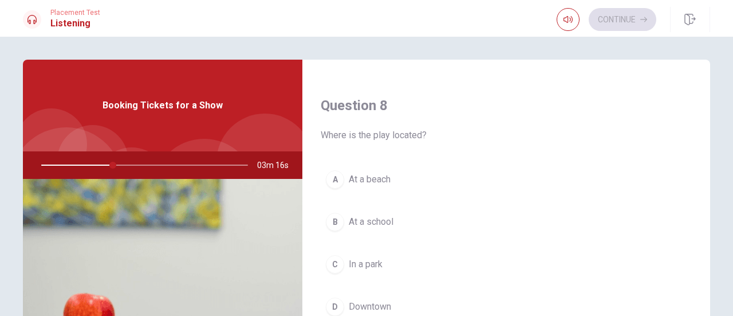
scroll to position [630, 0]
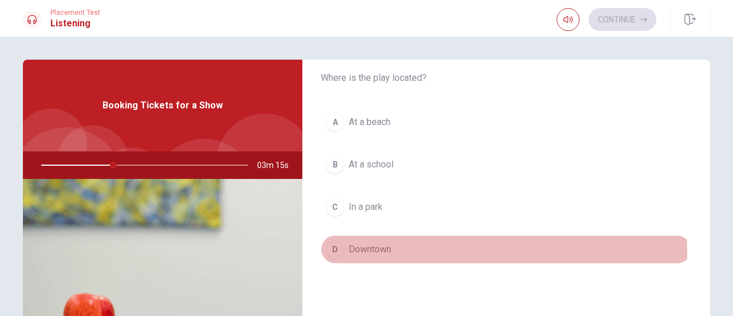
click at [360, 248] on span "Downtown" at bounding box center [370, 249] width 42 height 14
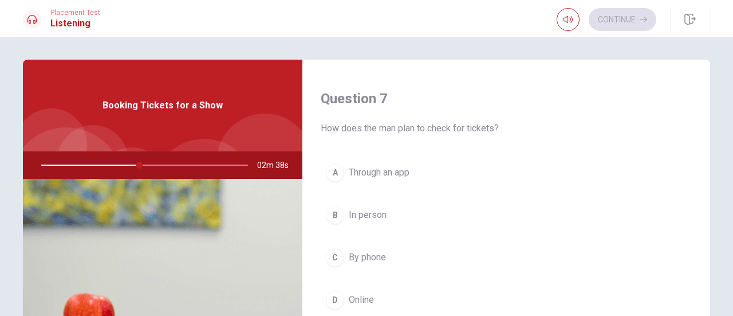
scroll to position [344, 0]
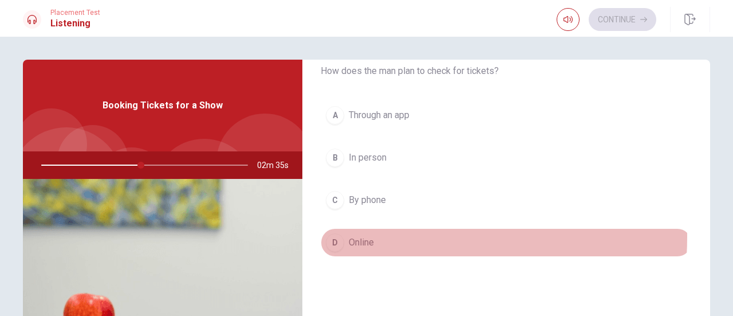
click at [364, 235] on span "Online" at bounding box center [361, 242] width 25 height 14
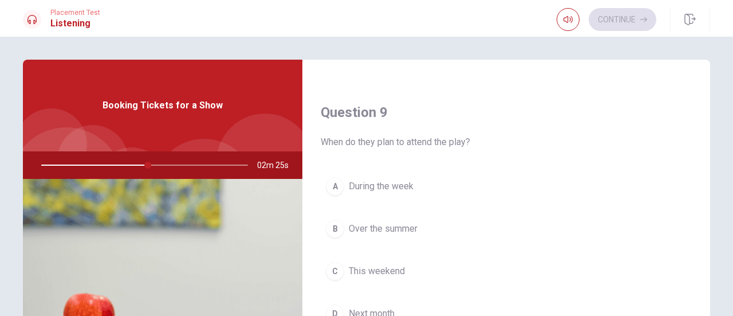
scroll to position [916, 0]
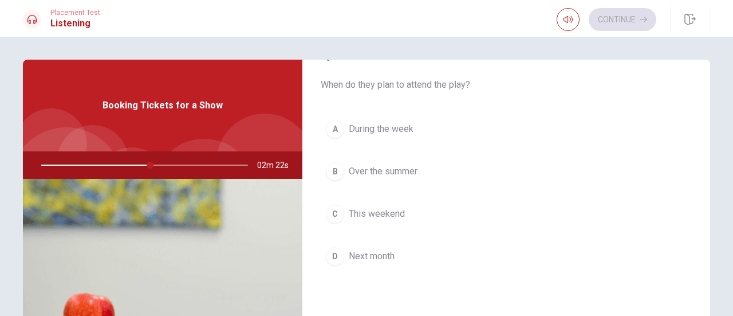
click at [388, 214] on span "This weekend" at bounding box center [377, 214] width 56 height 14
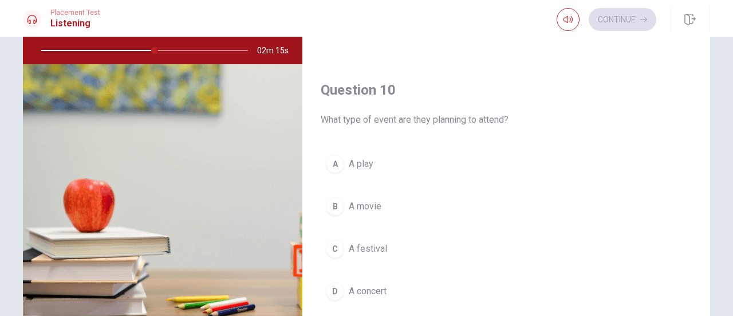
scroll to position [172, 0]
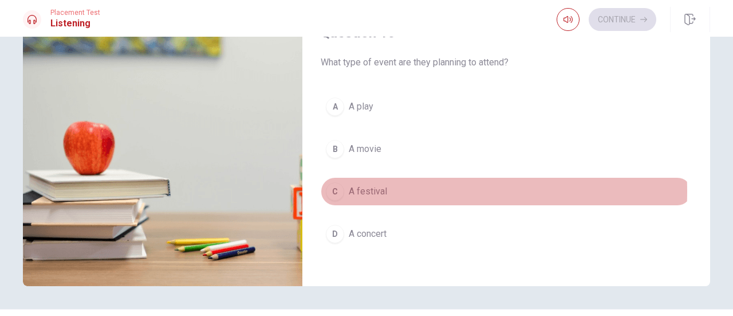
click at [382, 184] on span "A festival" at bounding box center [368, 191] width 38 height 14
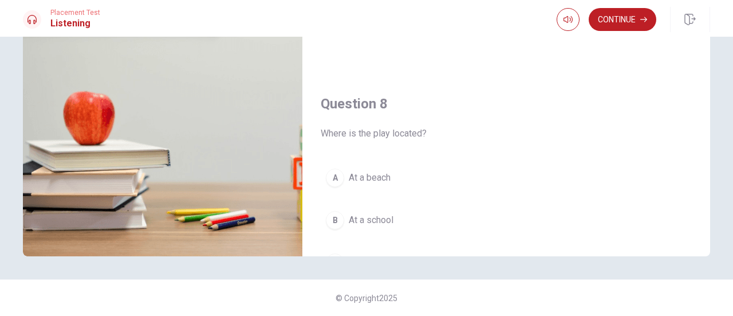
scroll to position [144, 0]
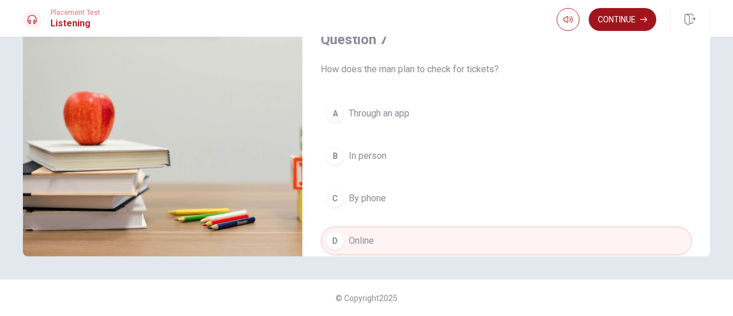
click at [624, 27] on button "Continue" at bounding box center [623, 19] width 68 height 23
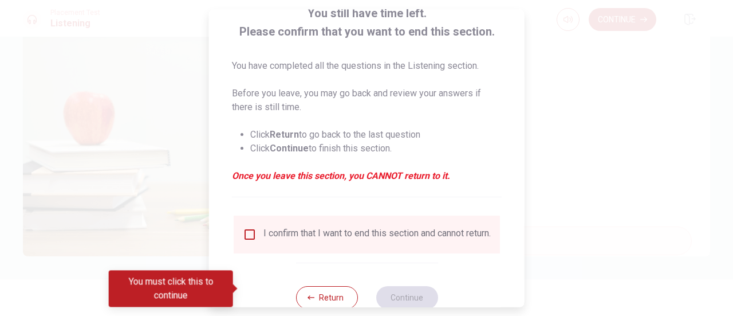
scroll to position [111, 0]
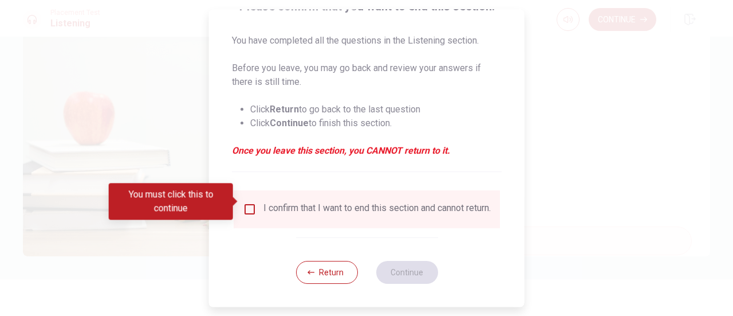
click at [248, 202] on input "You must click this to continue" at bounding box center [250, 209] width 14 height 14
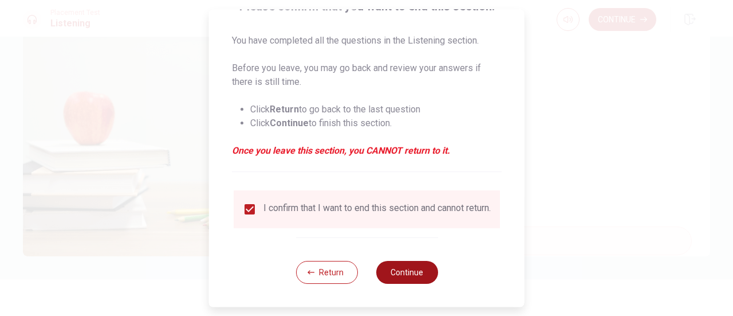
click at [418, 271] on button "Continue" at bounding box center [407, 272] width 62 height 23
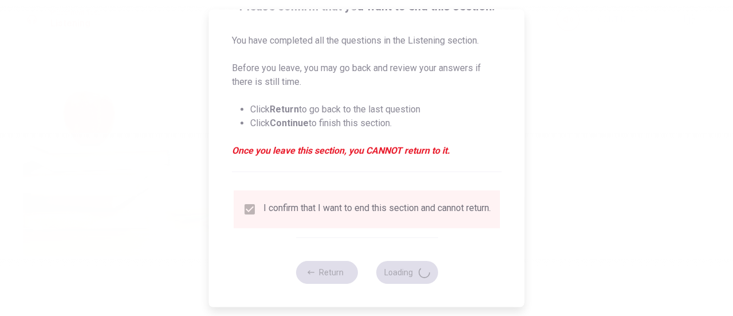
type input "61"
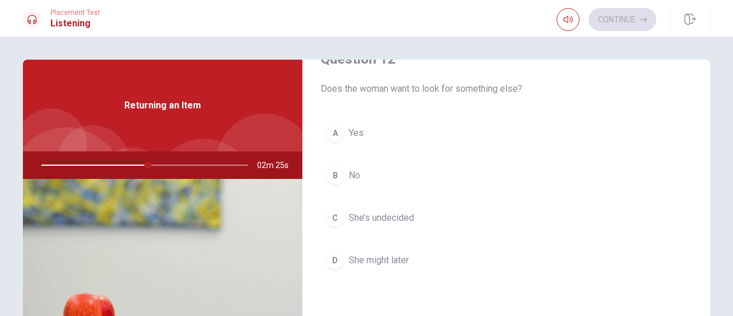
scroll to position [344, 0]
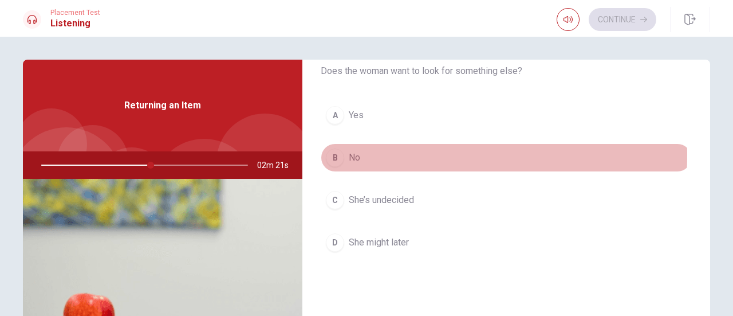
click at [332, 152] on div "B" at bounding box center [335, 157] width 18 height 18
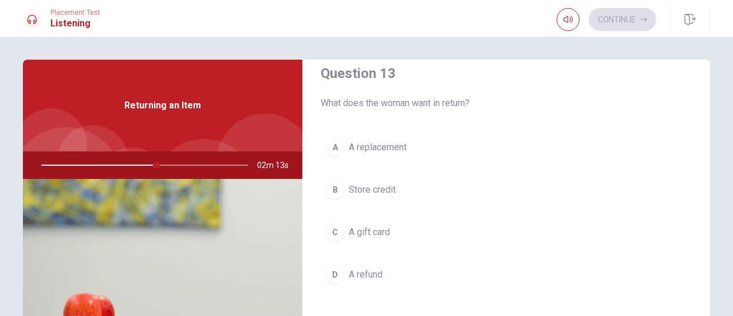
scroll to position [630, 0]
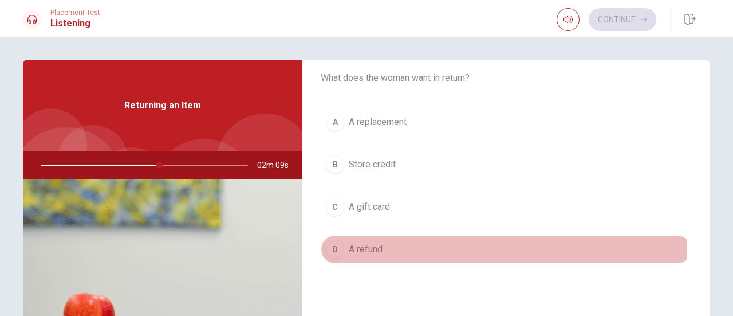
click at [328, 242] on div "D" at bounding box center [335, 249] width 18 height 18
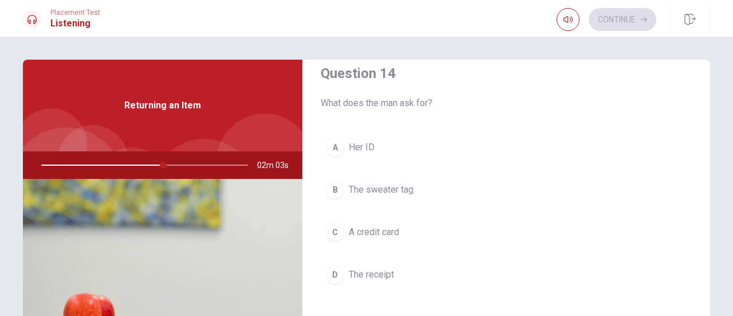
scroll to position [916, 0]
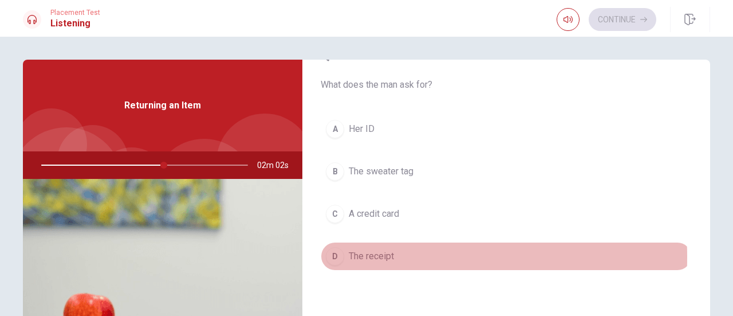
click at [330, 251] on div "D" at bounding box center [335, 256] width 18 height 18
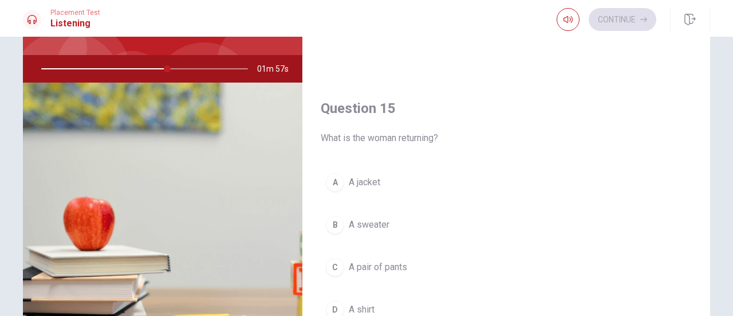
scroll to position [115, 0]
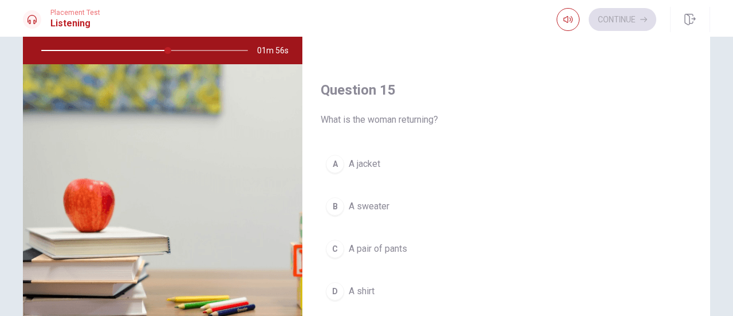
click at [335, 201] on div "B" at bounding box center [335, 206] width 18 height 18
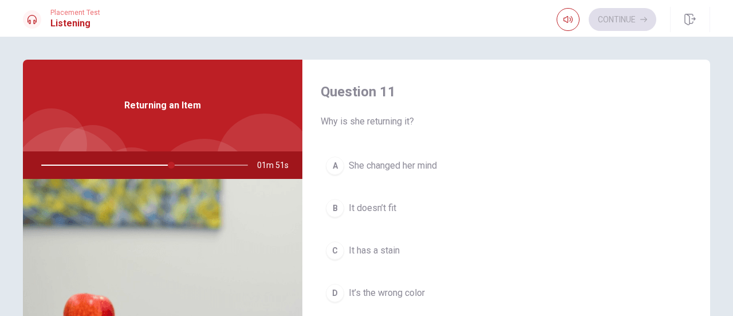
scroll to position [57, 0]
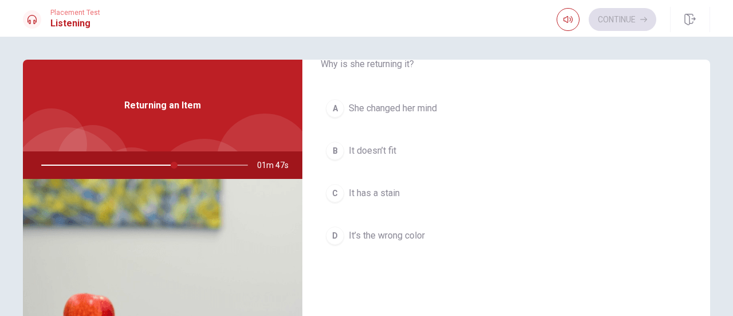
click at [332, 190] on div "C" at bounding box center [335, 193] width 18 height 18
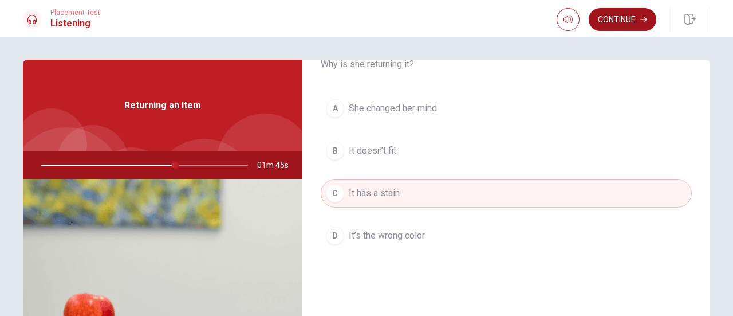
click at [630, 24] on button "Continue" at bounding box center [623, 19] width 68 height 23
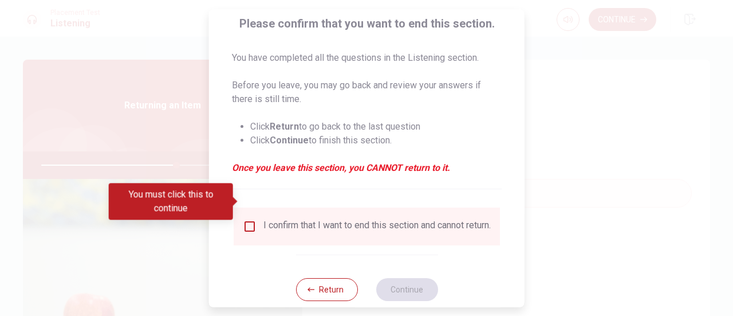
scroll to position [111, 0]
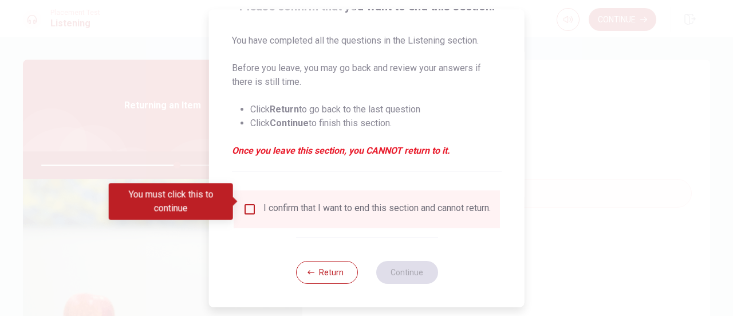
click at [251, 203] on input "You must click this to continue" at bounding box center [250, 209] width 14 height 14
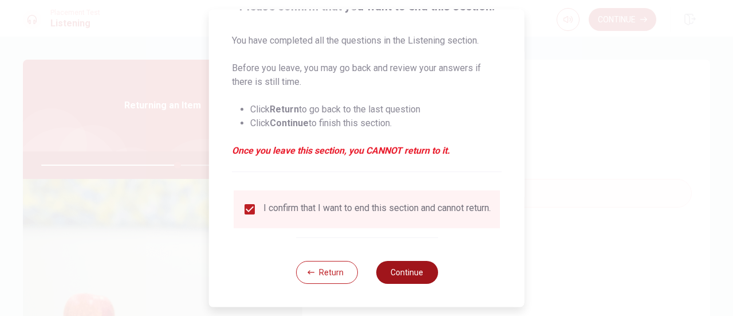
click at [380, 270] on button "Continue" at bounding box center [407, 272] width 62 height 23
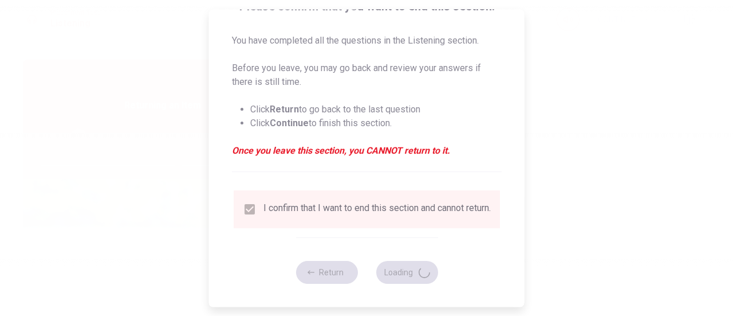
type input "67"
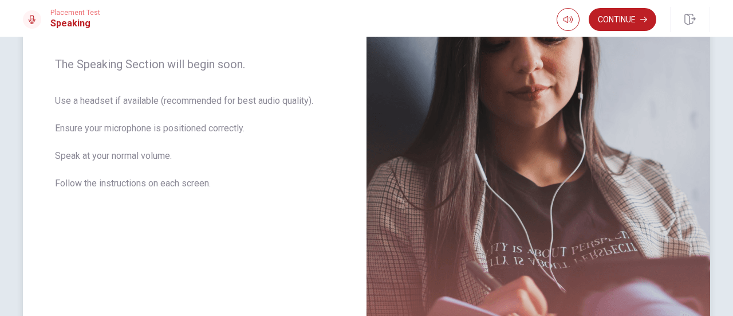
scroll to position [131, 0]
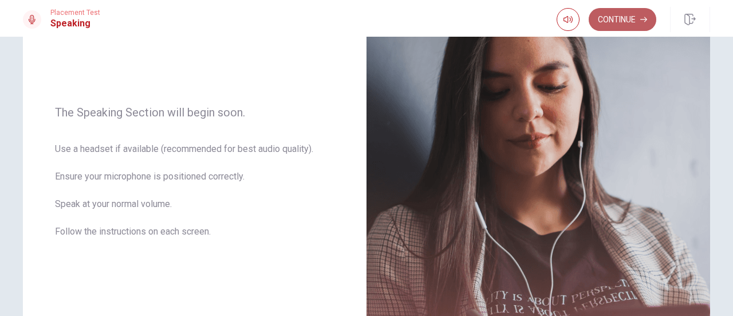
click at [620, 26] on button "Continue" at bounding box center [623, 19] width 68 height 23
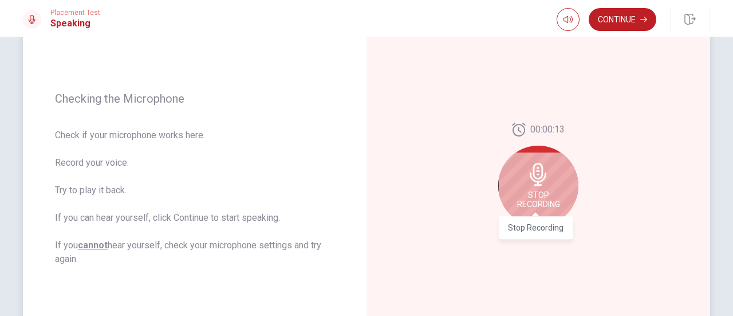
click at [548, 193] on span "Stop Recording" at bounding box center [538, 199] width 43 height 18
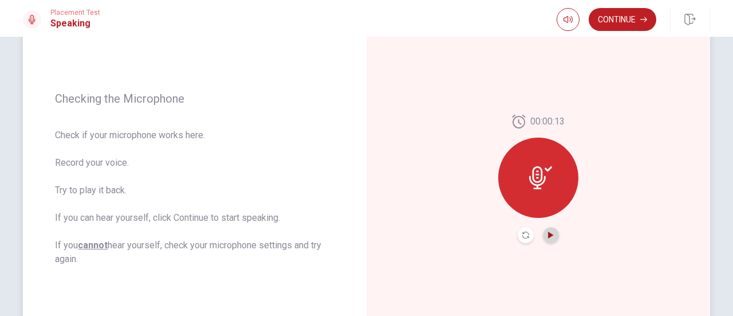
click at [548, 237] on icon "Play Audio" at bounding box center [550, 234] width 5 height 7
click at [552, 240] on button "Play Audio" at bounding box center [551, 235] width 16 height 16
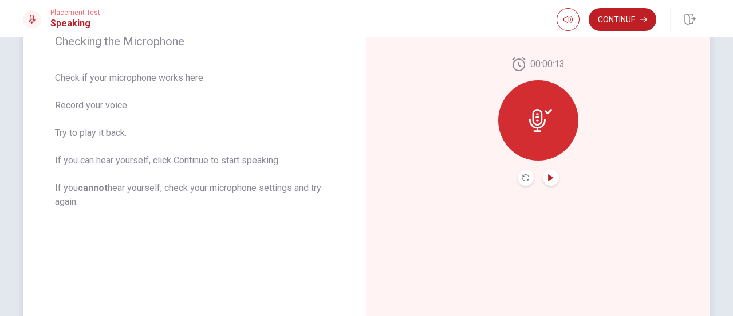
scroll to position [73, 0]
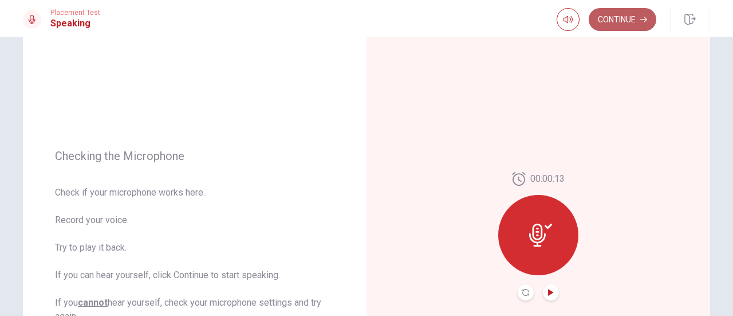
click at [626, 22] on button "Continue" at bounding box center [623, 19] width 68 height 23
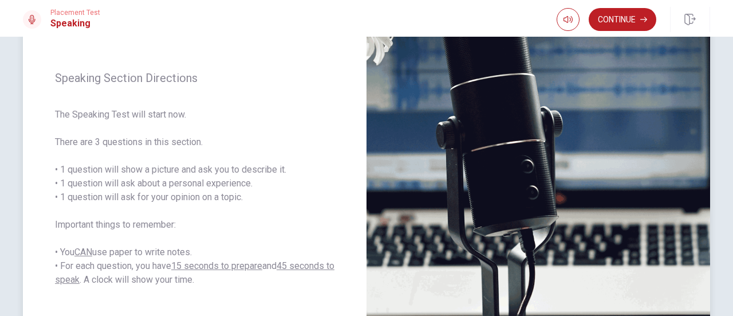
scroll to position [188, 0]
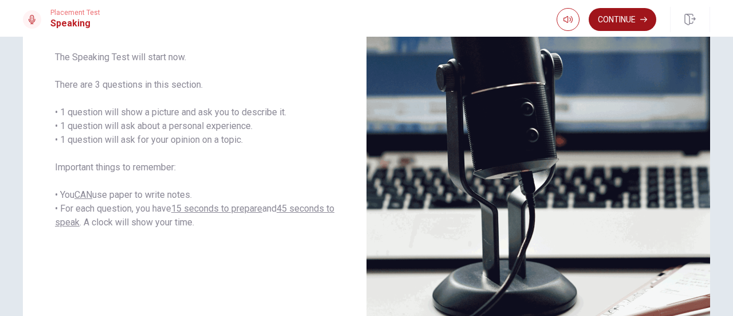
click at [612, 14] on button "Continue" at bounding box center [623, 19] width 68 height 23
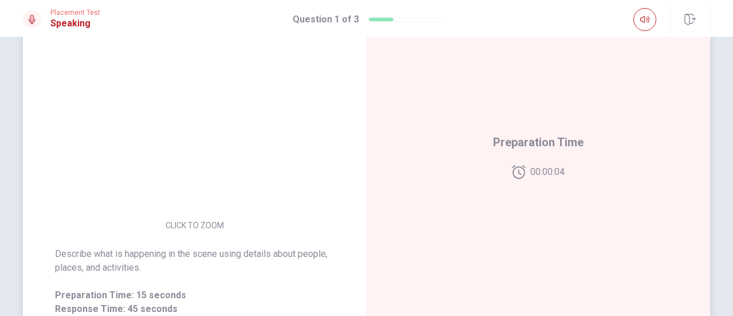
scroll to position [129, 0]
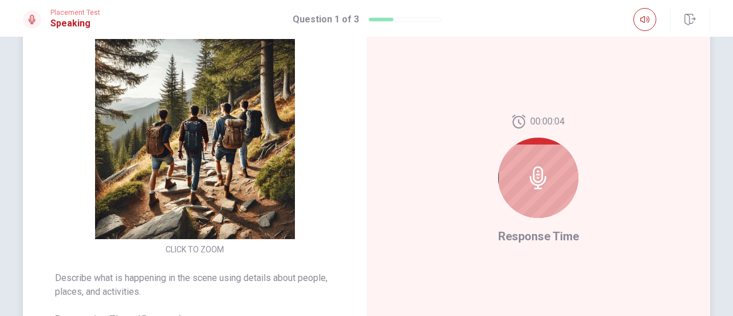
click at [538, 170] on icon at bounding box center [538, 177] width 23 height 23
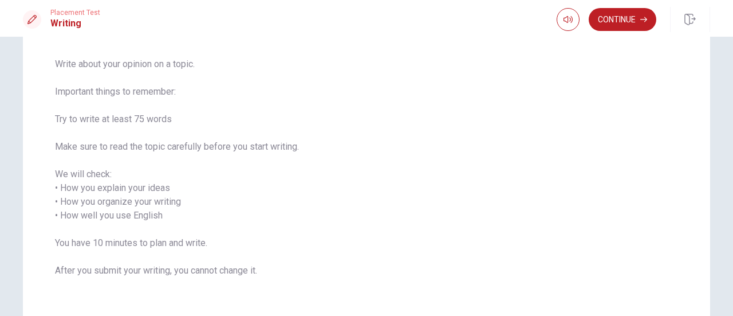
scroll to position [57, 0]
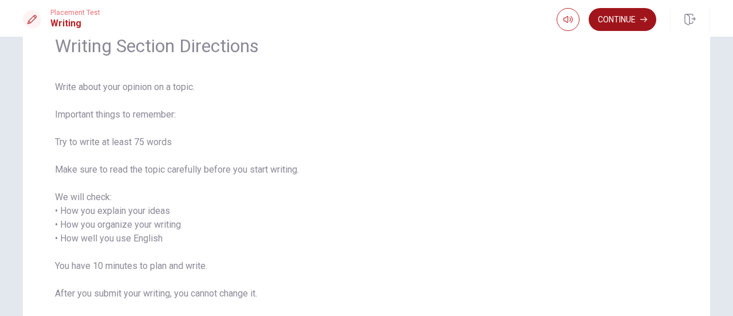
click at [623, 19] on button "Continue" at bounding box center [623, 19] width 68 height 23
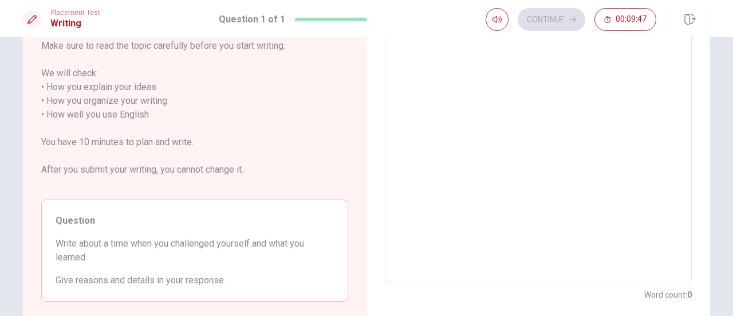
scroll to position [172, 0]
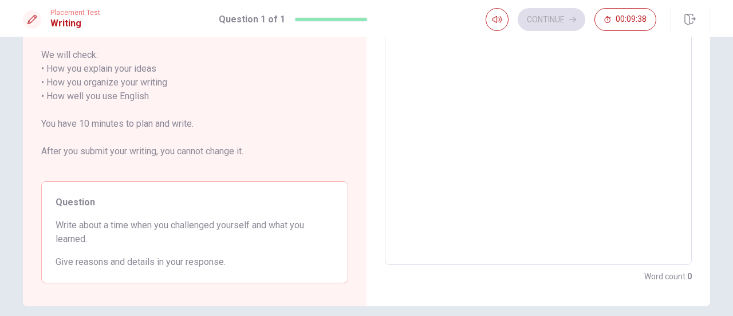
drag, startPoint x: 81, startPoint y: 241, endPoint x: 39, endPoint y: 225, distance: 45.5
click at [34, 225] on div "Directions Write about your opinion on a topic. Important things to remember: T…" at bounding box center [195, 97] width 344 height 418
click at [708, 255] on div "Directions Write about your opinion on a topic. Important things to remember: T…" at bounding box center [367, 97] width 724 height 418
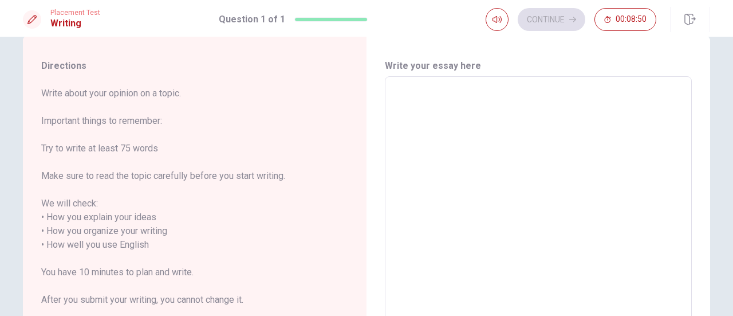
scroll to position [0, 0]
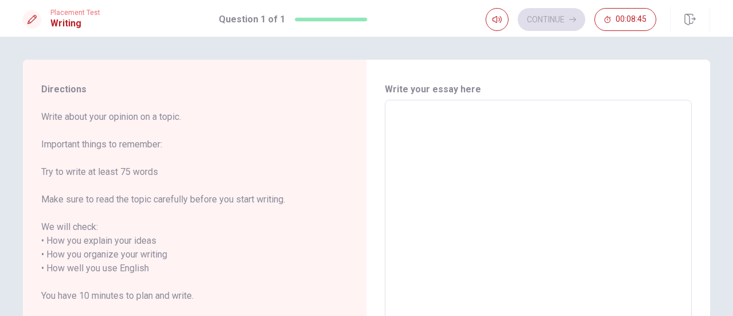
click at [445, 122] on textarea at bounding box center [538, 268] width 291 height 318
type textarea "I"
type textarea "x"
type textarea "I"
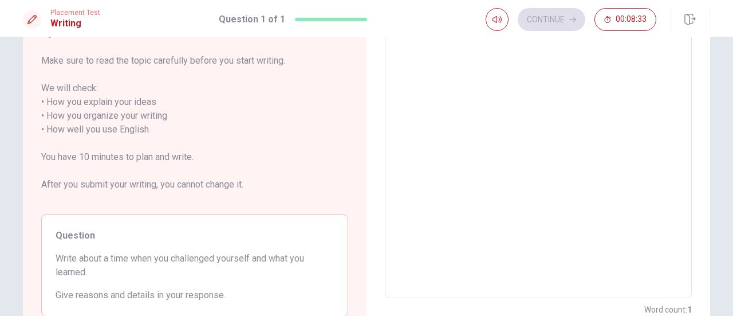
scroll to position [115, 0]
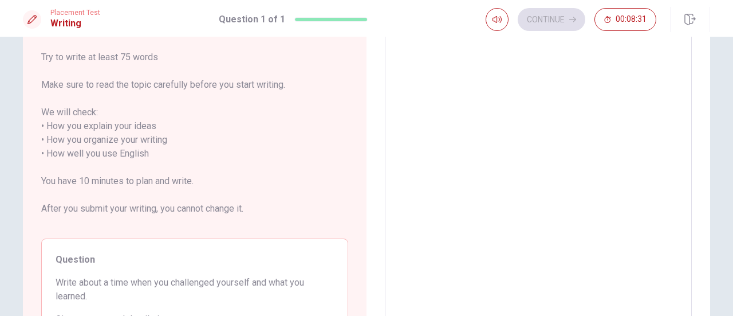
type textarea "x"
type textarea "I"
drag, startPoint x: 170, startPoint y: 283, endPoint x: 235, endPoint y: 283, distance: 65.9
click at [235, 283] on span "Write about a time when you challenged yourself and what you learned." at bounding box center [195, 289] width 278 height 27
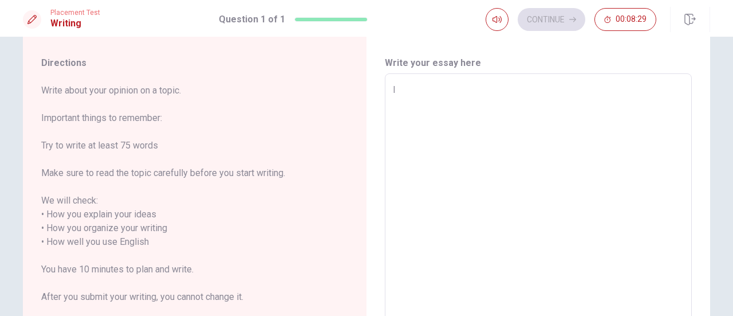
scroll to position [0, 0]
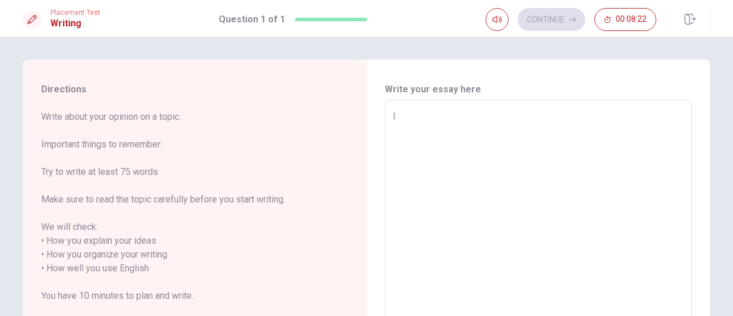
click at [462, 107] on div "I x ​" at bounding box center [538, 268] width 307 height 337
type textarea "x"
type textarea "I c"
type textarea "x"
type textarea "I ch"
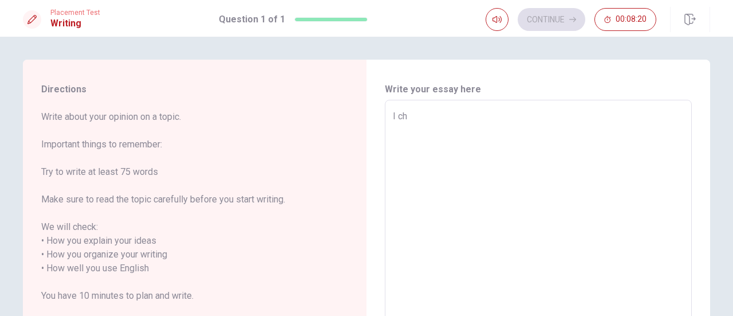
type textarea "x"
type textarea "I cha"
type textarea "x"
type textarea "I chal"
type textarea "x"
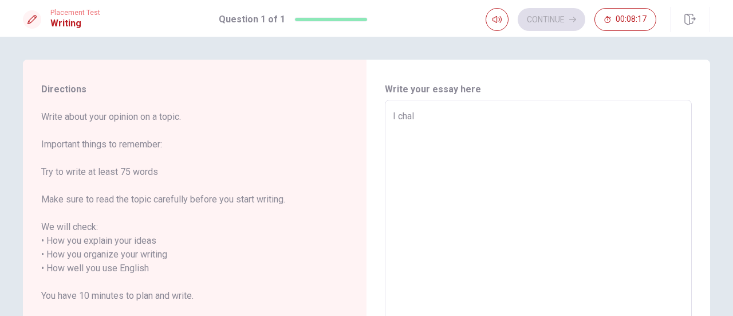
type textarea "I chall"
type textarea "x"
type textarea "I challe"
type textarea "x"
type textarea "I challen"
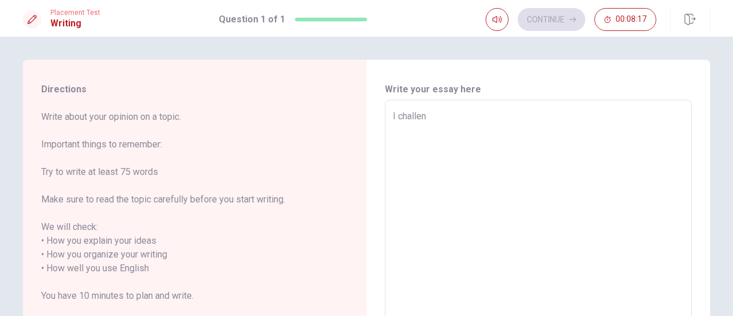
type textarea "x"
type textarea "I challeng"
type textarea "x"
type textarea "I challenge"
type textarea "x"
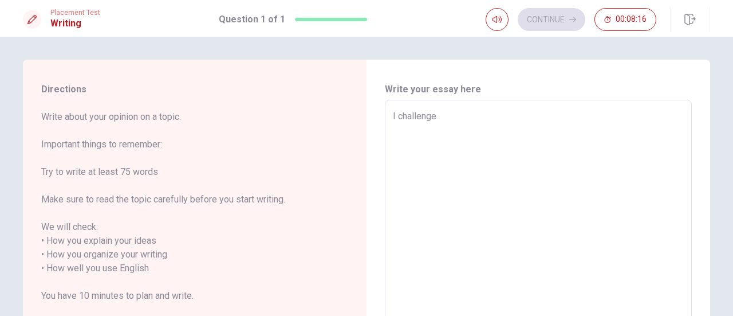
type textarea "I challenge"
type textarea "x"
type textarea "I challenge m"
type textarea "x"
type textarea "I challenge my"
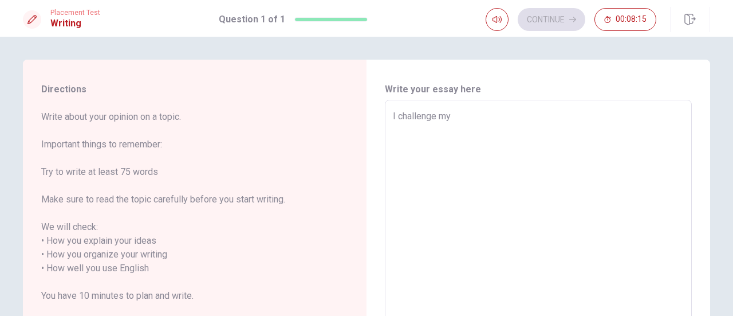
type textarea "x"
type textarea "I challenge mys"
type textarea "x"
type textarea "I challenge myse"
type textarea "x"
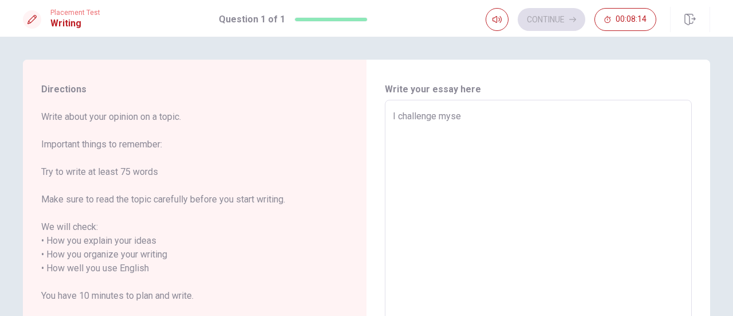
type textarea "I challenge mysel"
type textarea "x"
type textarea "I challenge myselg"
type textarea "x"
type textarea "I challenge mysel"
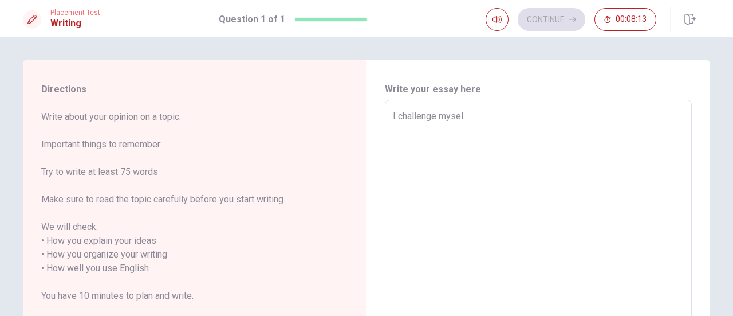
type textarea "x"
type textarea "I challenge myself"
type textarea "x"
type textarea "I challenge myself,"
type textarea "x"
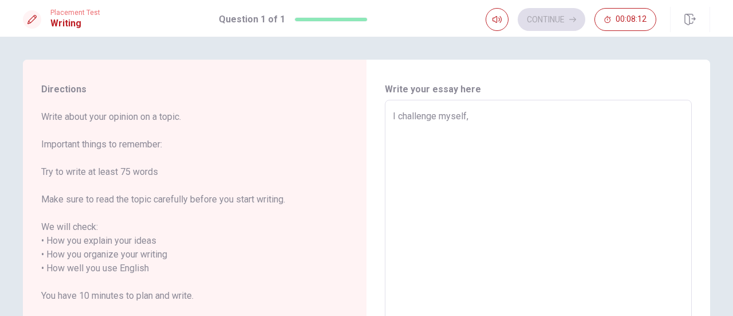
type textarea "I challenge myself,"
type textarea "x"
type textarea "I challenge myself,"
type textarea "x"
type textarea "I challenge myself"
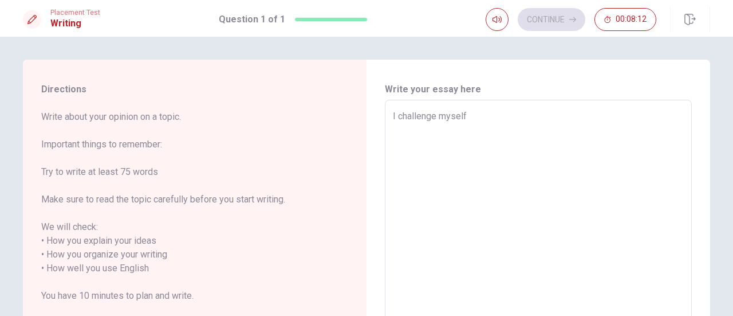
type textarea "x"
type textarea "I challenge myself"
type textarea "x"
type textarea "I challenge myself w"
type textarea "x"
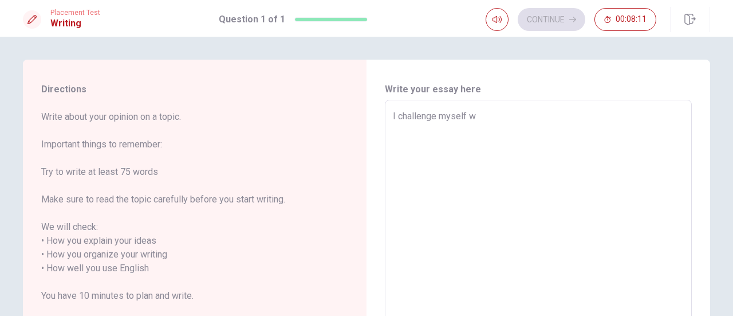
type textarea "I challenge myself wh"
type textarea "x"
type textarea "I challenge myself whe"
type textarea "x"
type textarea "I challenge myself when"
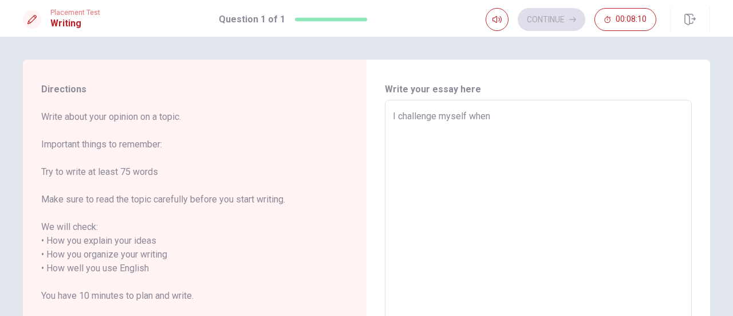
type textarea "x"
type textarea "I challenge myself when"
type textarea "x"
type textarea "I challenge myself when I"
type textarea "x"
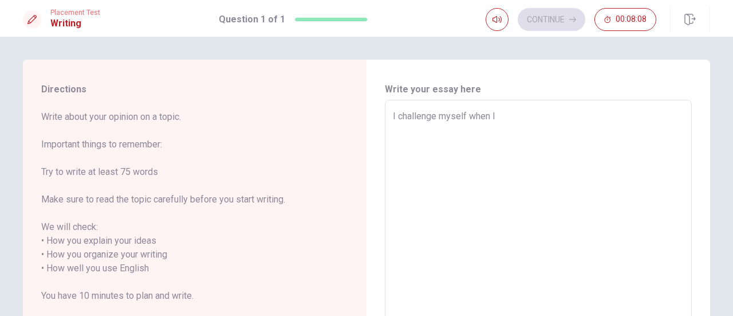
type textarea "I challenge myself when I"
type textarea "x"
type textarea "I challenge myself when I l"
type textarea "x"
type textarea "I challenge myself when I le"
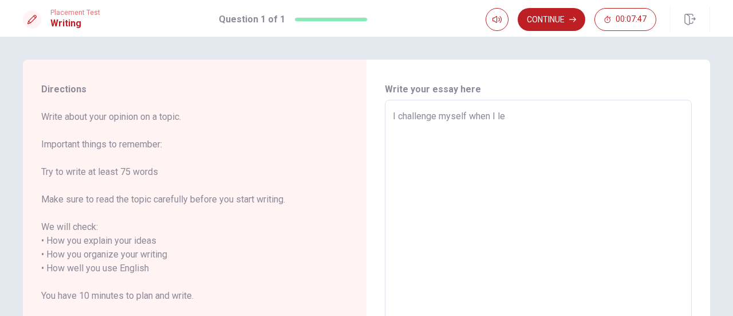
type textarea "x"
type textarea "I challenge myself when I lea"
type textarea "x"
type textarea "I challenge myself when I leav"
type textarea "x"
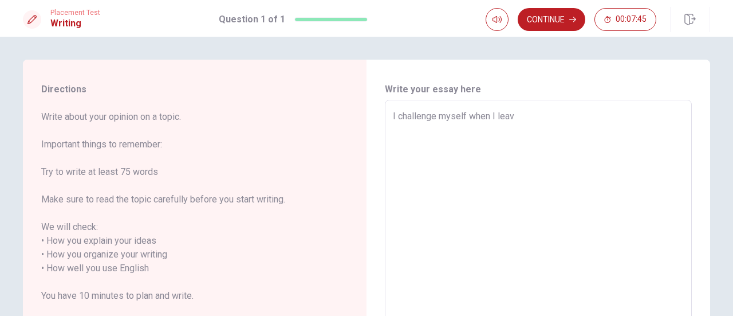
type textarea "I challenge myself when I leave"
type textarea "x"
type textarea "I challenge myself when I leave"
type textarea "x"
type textarea "I challenge myself when I leave m"
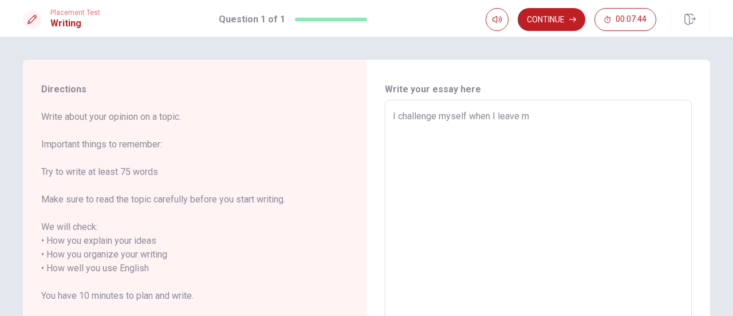
type textarea "x"
type textarea "I challenge myself when I leave my"
type textarea "x"
type textarea "I challenge myself when I leave my"
type textarea "x"
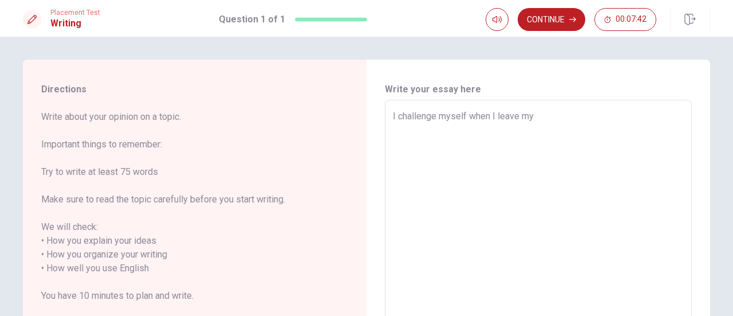
type textarea "I challenge myself when I leave my c"
type textarea "x"
type textarea "I challenge myself when I leave my co"
type textarea "x"
type textarea "I challenge myself when I leave my cou"
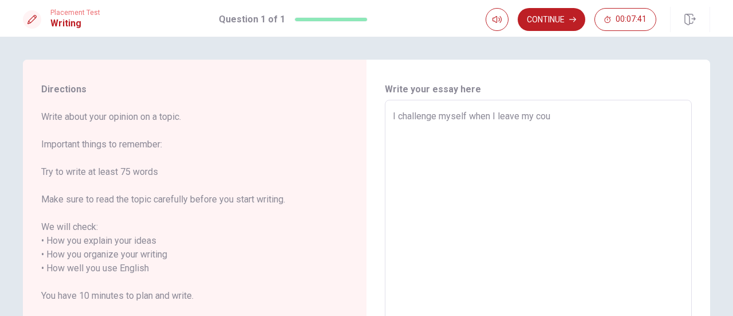
type textarea "x"
type textarea "I challenge myself when I leave my coun"
type textarea "x"
type textarea "I challenge myself when I leave my count"
type textarea "x"
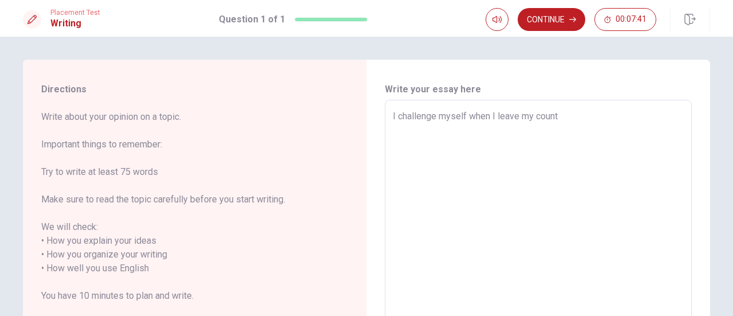
type textarea "I challenge myself when I leave my countr"
type textarea "x"
type textarea "I challenge myself when I leave my country"
type textarea "x"
type textarea "I challenge myself when I leave my country"
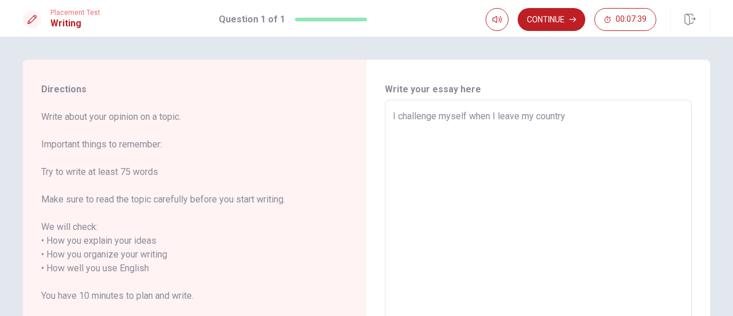
type textarea "x"
type textarea "I challenge myself when I leave my country t"
type textarea "x"
type textarea "I challenge myself when I leave my country to"
type textarea "x"
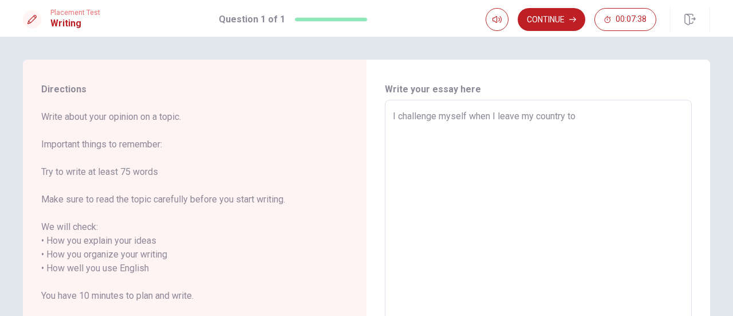
type textarea "I challenge myself when I leave my country to"
type textarea "x"
type textarea "I challenge myself when I leave my country to s"
type textarea "x"
type textarea "I challenge myself when I leave my country to [GEOGRAPHIC_DATA]"
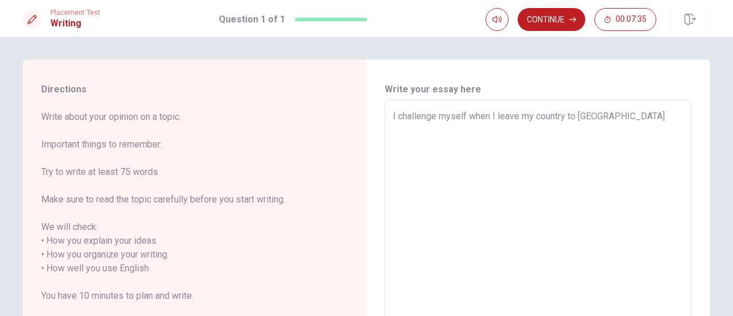
type textarea "x"
type textarea "I challenge myself when I leave my country to stu"
type textarea "x"
type textarea "I challenge myself when I leave my country to stud"
type textarea "x"
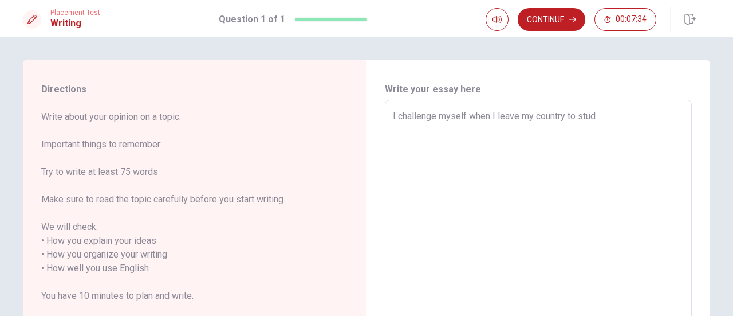
type textarea "I challenge myself when I leave my country to study"
type textarea "x"
type textarea "I challenge myself when I leave my country to study"
type textarea "x"
type textarea "I challenge myself when I leave my country to study i"
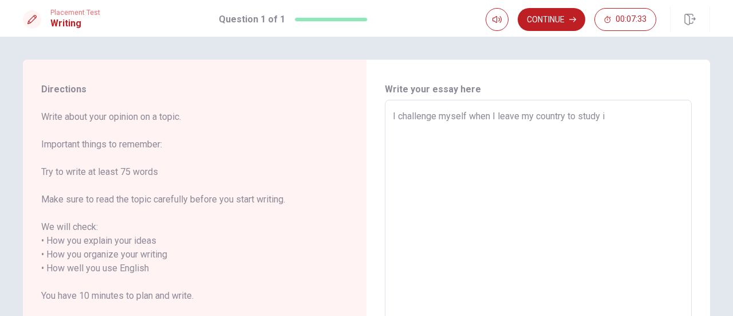
type textarea "x"
type textarea "I challenge myself when I leave my country to study i"
type textarea "x"
type textarea "I challenge myself when I leave my country to study i"
type textarea "x"
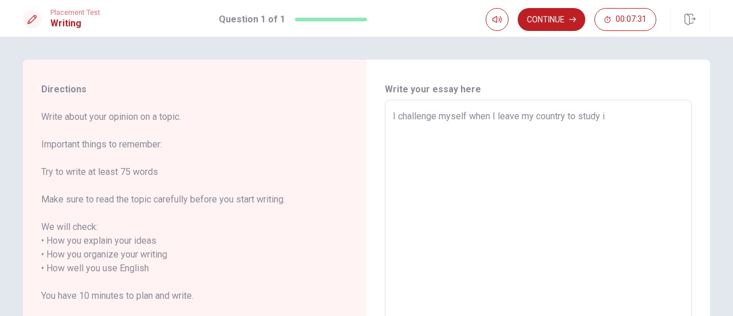
type textarea "I challenge myself when I leave my country to study in"
type textarea "x"
type textarea "I challenge myself when I leave my country to study in"
type textarea "x"
type textarea "I challenge myself when I leave my country to study in C"
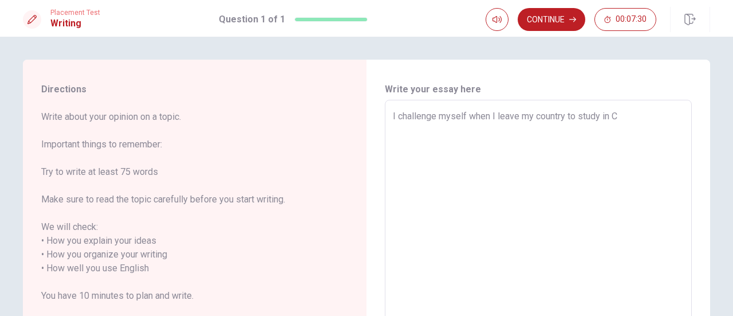
type textarea "x"
type textarea "I challenge myself when I leave my country to study in [GEOGRAPHIC_DATA]"
type textarea "x"
type textarea "I challenge myself when I leave my country to study in Can"
type textarea "x"
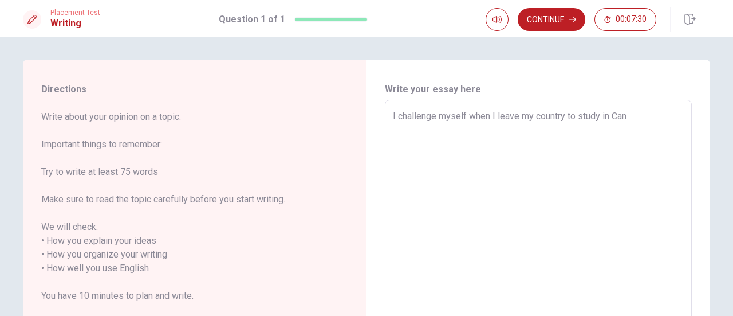
type textarea "I challenge myself when I leave my country to study in [GEOGRAPHIC_DATA]"
type textarea "x"
type textarea "I challenge myself when I leave my country to study in [GEOGRAPHIC_DATA]"
type textarea "x"
type textarea "I challenge myself when I leave my country to study in [GEOGRAPHIC_DATA]"
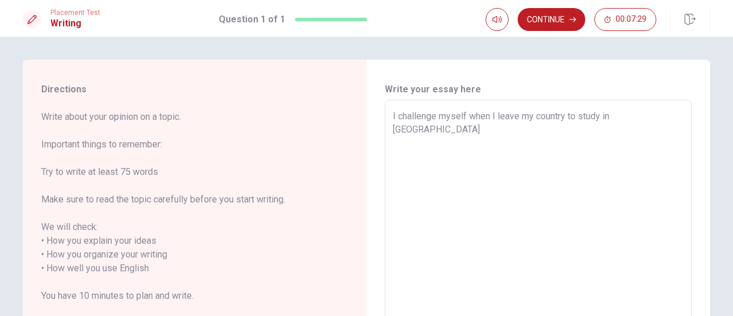
type textarea "x"
type textarea "I challenge myself when I leave my country to study in Can"
type textarea "x"
type textarea "I challenge myself when I leave my country to study in [GEOGRAPHIC_DATA]"
type textarea "x"
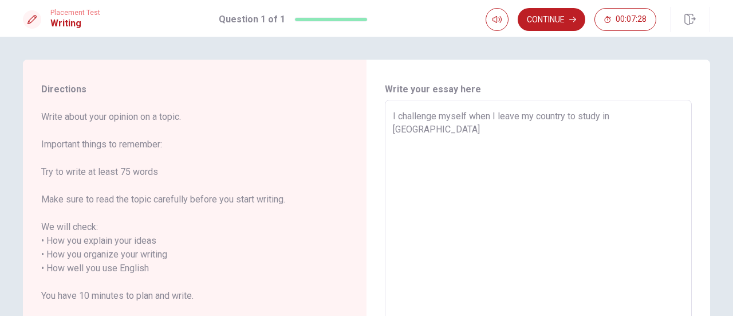
type textarea "I challenge myself when I leave my country to study in [GEOGRAPHIC_DATA]"
type textarea "x"
type textarea "I challenge myself when I leave my country to study in [GEOGRAPHIC_DATA]"
type textarea "x"
type textarea "I challenge myself when I leave my country to study in [GEOGRAPHIC_DATA],"
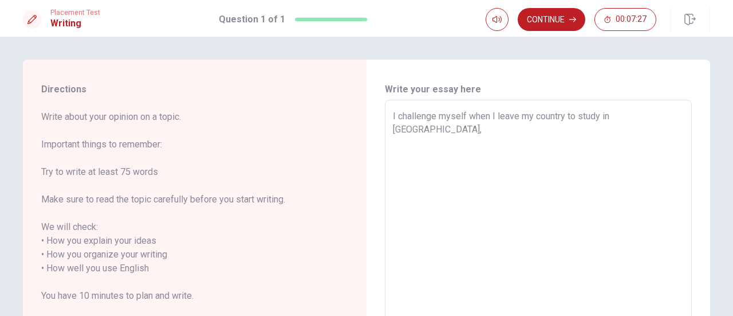
type textarea "x"
type textarea "I challenge myself when I leave my country to study in [GEOGRAPHIC_DATA],"
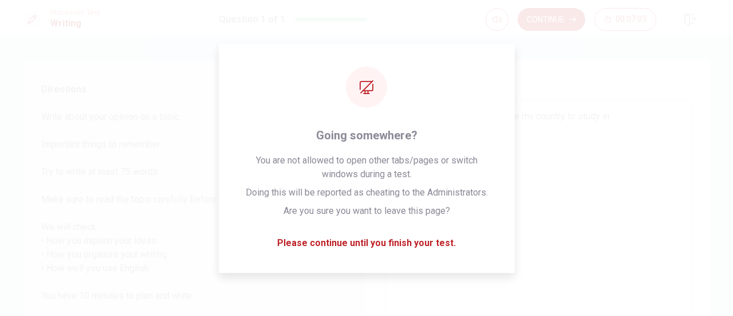
type textarea "x"
type textarea "I challenge myself when I leave my country to study in [GEOGRAPHIC_DATA],"
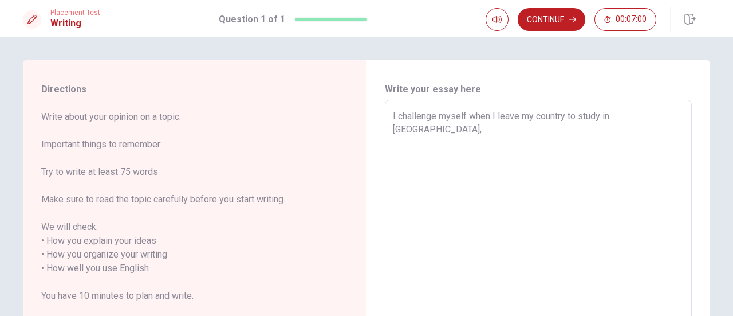
type textarea "x"
type textarea "I challenge myself when I leave my country to study in [GEOGRAPHIC_DATA], l"
type textarea "x"
type textarea "I challenge myself when I leave my country to study in [GEOGRAPHIC_DATA], li"
type textarea "x"
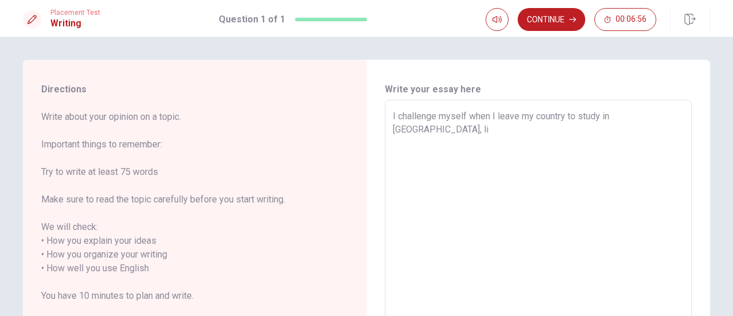
type textarea "I challenge myself when I leave my country to study in [GEOGRAPHIC_DATA], lii"
type textarea "x"
type textarea "I challenge myself when I leave my country to study in [GEOGRAPHIC_DATA], li"
type textarea "x"
type textarea "I challenge myself when I leave my country to study in [GEOGRAPHIC_DATA], liv"
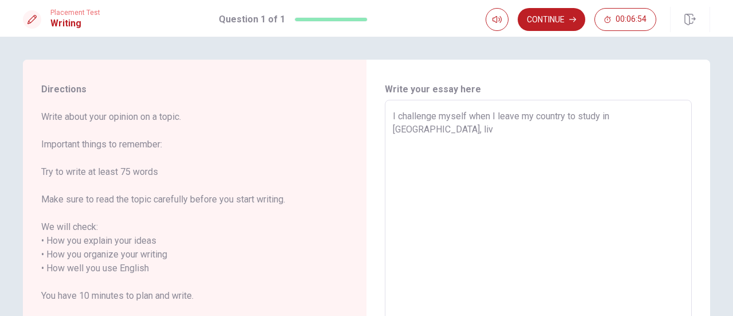
type textarea "x"
type textarea "I challenge myself when I leave my country to study in [GEOGRAPHIC_DATA], [GEOG…"
type textarea "x"
type textarea "I challenge myself when I leave my country to study in [GEOGRAPHIC_DATA], [GEOG…"
type textarea "x"
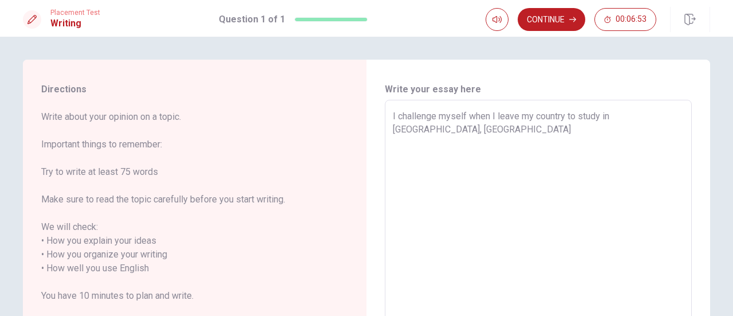
type textarea "I challenge myself when I leave my country to study in [GEOGRAPHIC_DATA], living"
type textarea "x"
type textarea "I challenge myself when I leave my country to study in [GEOGRAPHIC_DATA], living"
type textarea "x"
type textarea "I challenge myself when I leave my country to study in [GEOGRAPHIC_DATA], livin…"
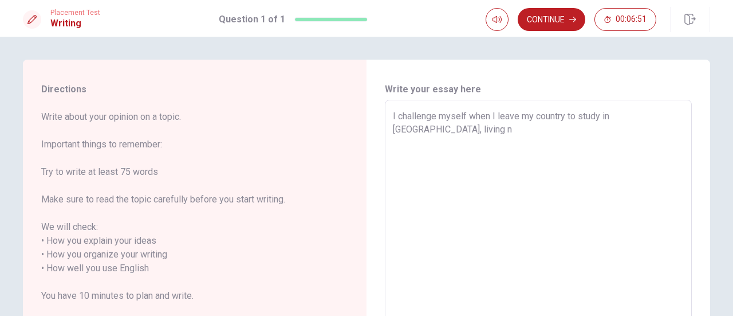
type textarea "x"
type textarea "I challenge myself when I leave my country to study in [GEOGRAPHIC_DATA], livin…"
type textarea "x"
type textarea "I challenge myself when I leave my country to study in [GEOGRAPHIC_DATA], livin…"
type textarea "x"
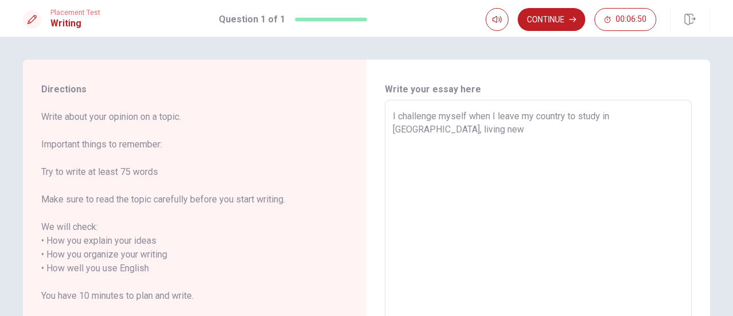
type textarea "I challenge myself when I leave my country to study in [GEOGRAPHIC_DATA], livin…"
type textarea "x"
type textarea "I challenge myself when I leave my country to study in [GEOGRAPHIC_DATA], livin…"
type textarea "x"
type textarea "I challenge myself when I leave my country to study in [GEOGRAPHIC_DATA], livin…"
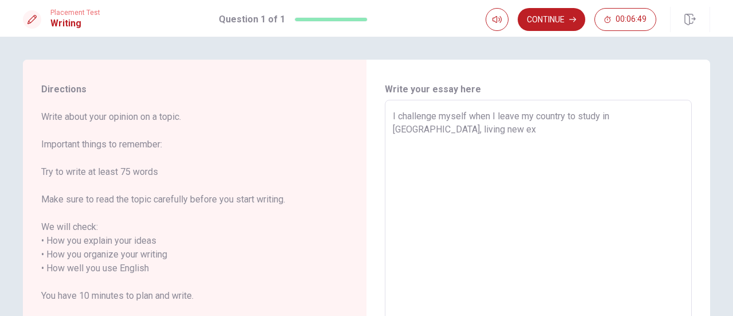
type textarea "x"
type textarea "I challenge myself when I leave my country to study in [GEOGRAPHIC_DATA], livin…"
type textarea "x"
type textarea "I challenge myself when I leave my country to study in [GEOGRAPHIC_DATA], livin…"
type textarea "x"
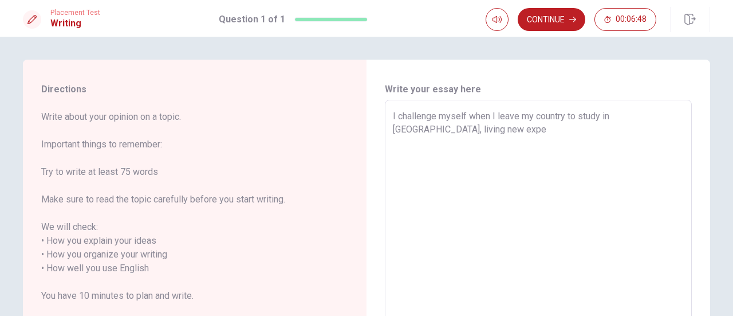
type textarea "I challenge myself when I leave my country to study in [GEOGRAPHIC_DATA], livin…"
type textarea "x"
type textarea "I challenge myself when I leave my country to study in [GEOGRAPHIC_DATA], livin…"
type textarea "x"
type textarea "I challenge myself when I leave my country to study in [GEOGRAPHIC_DATA], livin…"
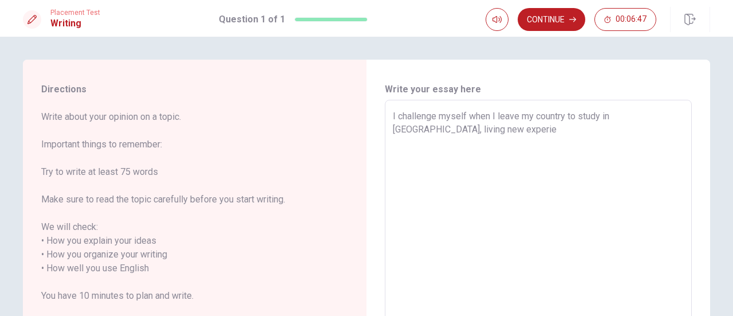
type textarea "x"
type textarea "I challenge myself when I leave my country to study in [GEOGRAPHIC_DATA], livin…"
type textarea "x"
type textarea "I challenge myself when I leave my country to study in [GEOGRAPHIC_DATA], livin…"
click at [514, 146] on textarea "I challenge myself when I leave my country to study in [GEOGRAPHIC_DATA], livin…" at bounding box center [538, 268] width 291 height 318
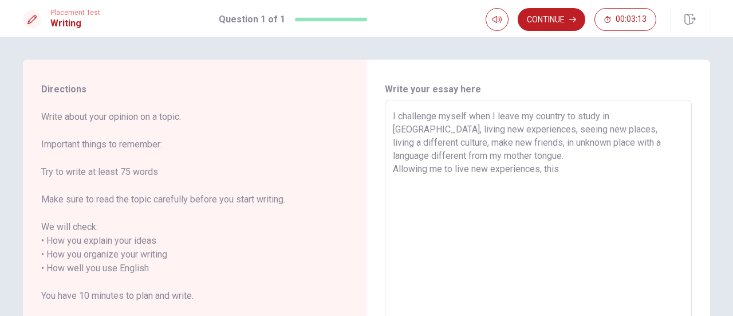
drag, startPoint x: 575, startPoint y: 172, endPoint x: 541, endPoint y: 170, distance: 34.4
click at [541, 170] on textarea "I challenge myself when I leave my country to study in [GEOGRAPHIC_DATA], livin…" at bounding box center [538, 268] width 291 height 318
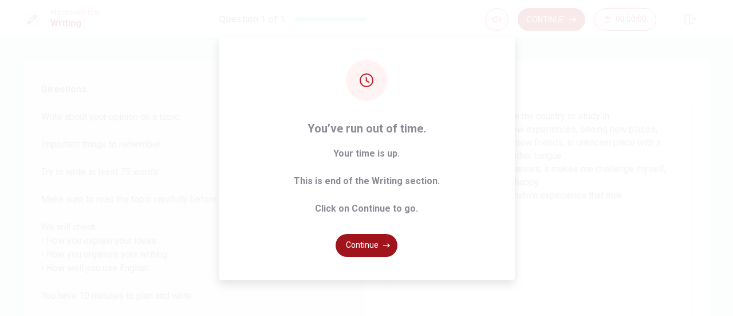
click at [362, 247] on button "Continue" at bounding box center [367, 245] width 62 height 23
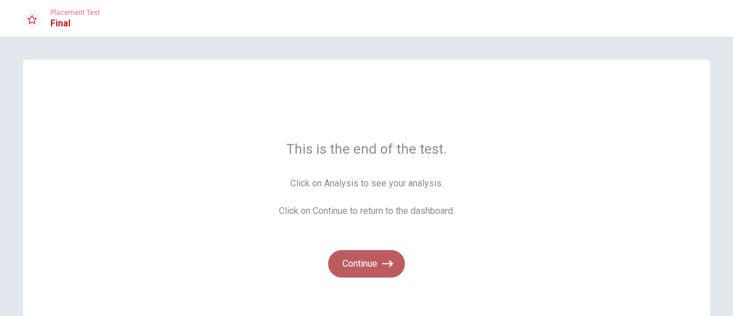
click at [353, 258] on button "Continue" at bounding box center [366, 263] width 77 height 27
